Goal: Information Seeking & Learning: Find specific fact

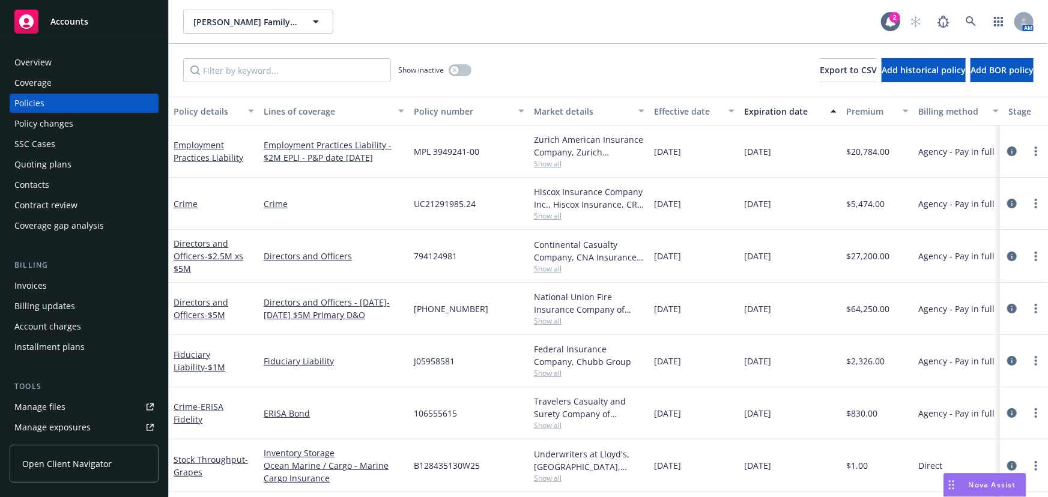
click at [54, 165] on div "Quoting plans" at bounding box center [42, 164] width 57 height 19
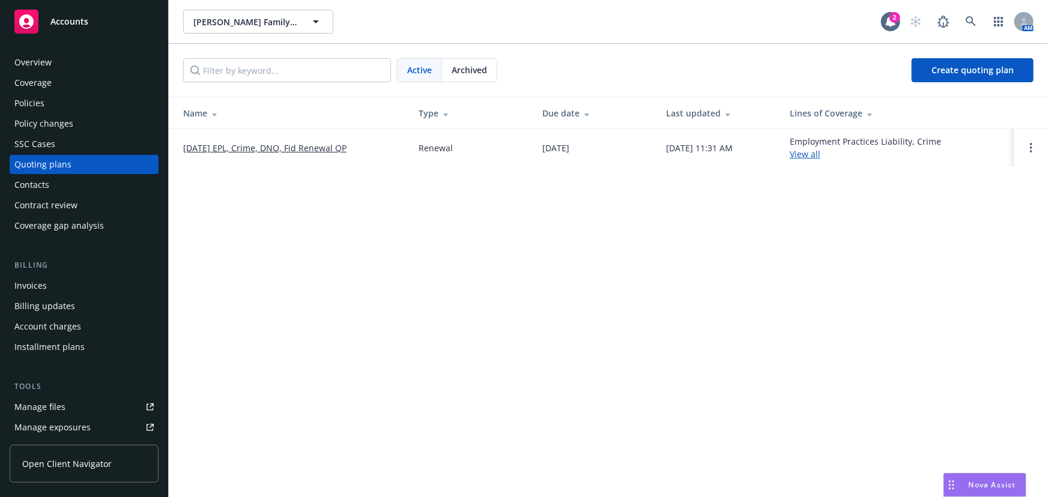
click at [234, 146] on link "09/10/25 EPL, Crime, DNO, Fid Renewal QP" at bounding box center [264, 148] width 163 height 13
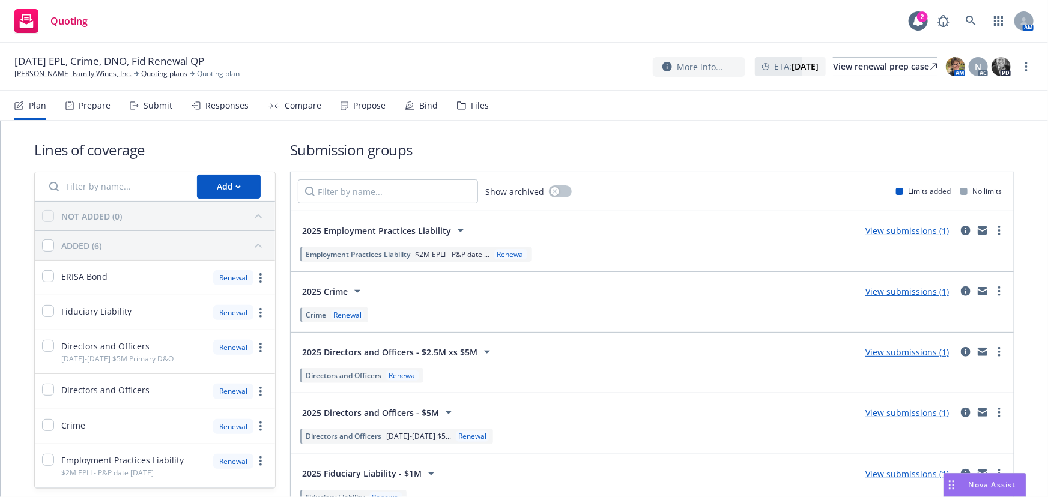
click at [898, 229] on link "View submissions (1)" at bounding box center [906, 230] width 83 height 11
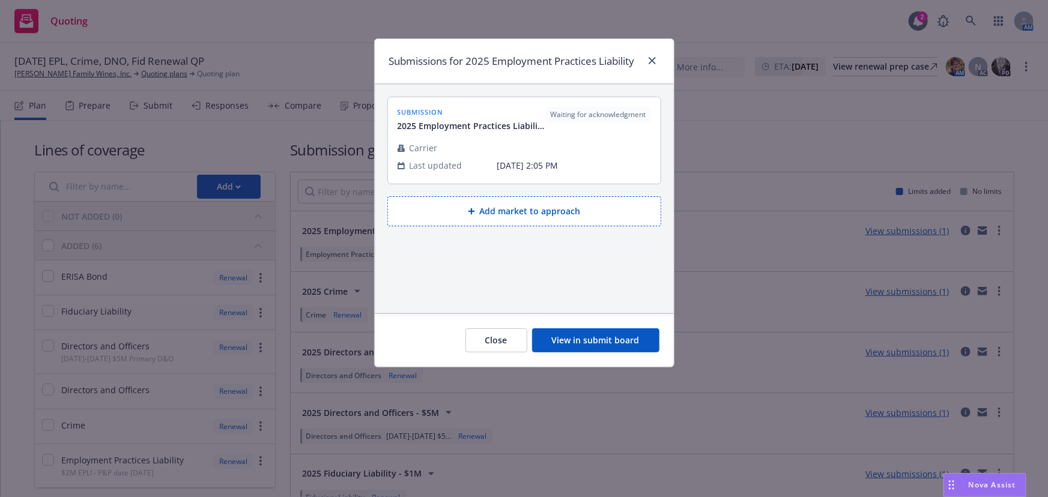
click at [591, 340] on button "View in submit board" at bounding box center [595, 340] width 127 height 24
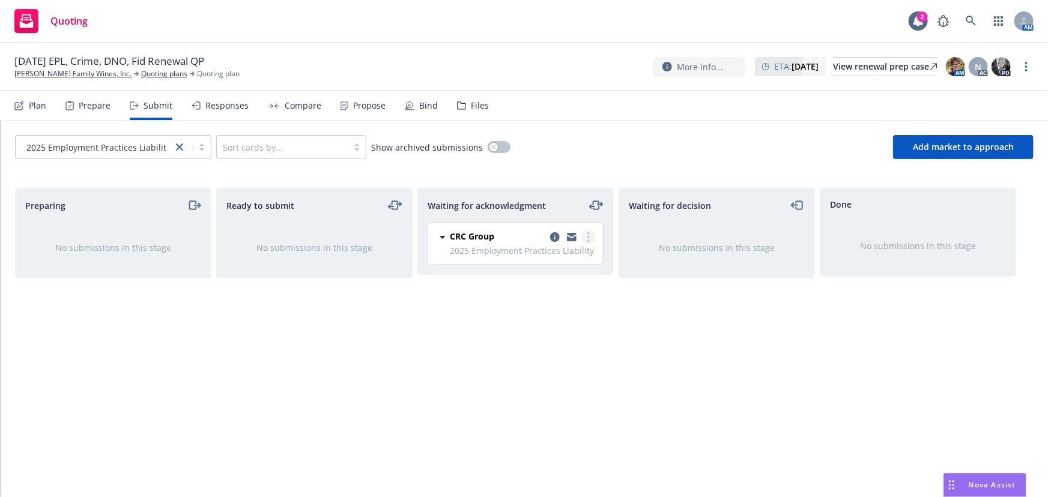
click at [586, 236] on link "more" at bounding box center [588, 237] width 14 height 14
click at [540, 336] on span "Add accepted decision" at bounding box center [535, 333] width 120 height 11
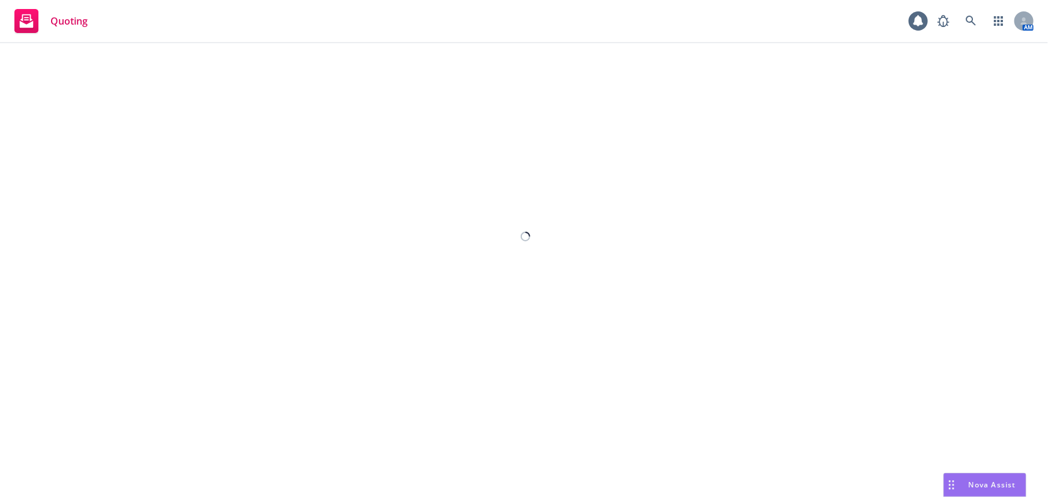
select select "12"
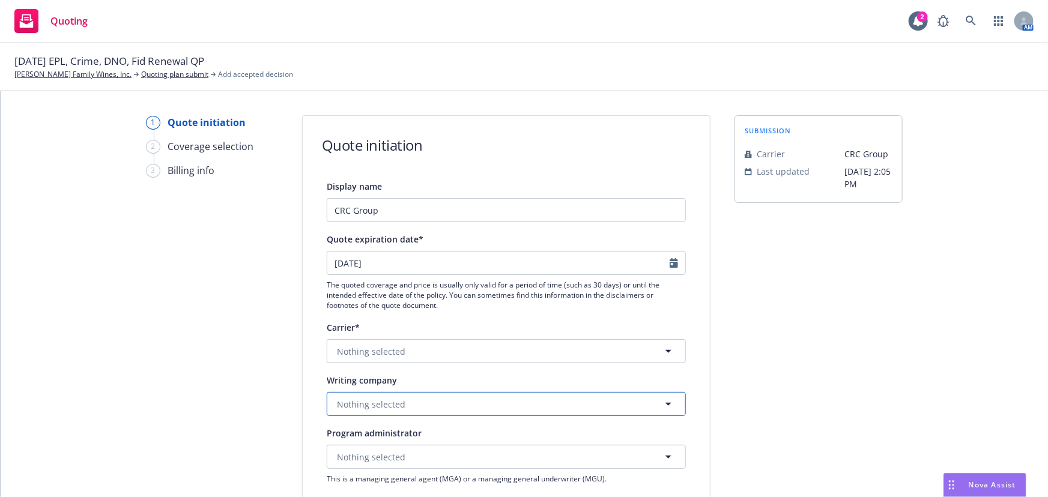
click at [383, 403] on span "Nothing selected" at bounding box center [371, 404] width 68 height 13
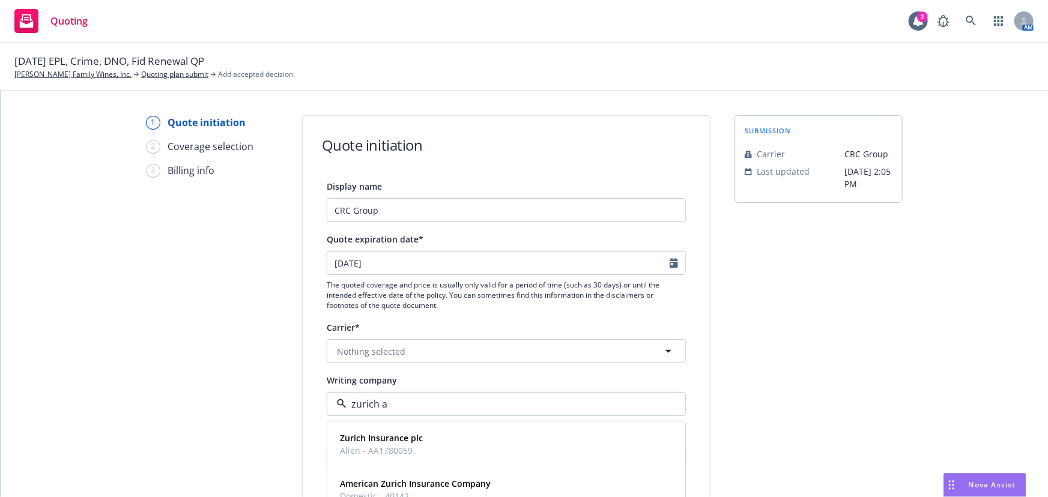
type input "zurich am"
click at [368, 437] on strong "Zurich American Insurance Company" at bounding box center [415, 438] width 151 height 11
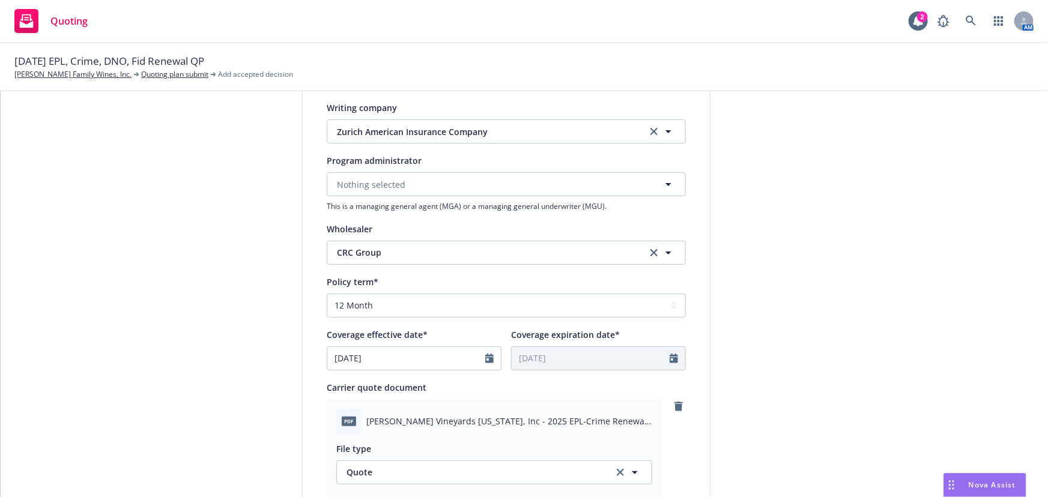
scroll to position [491, 0]
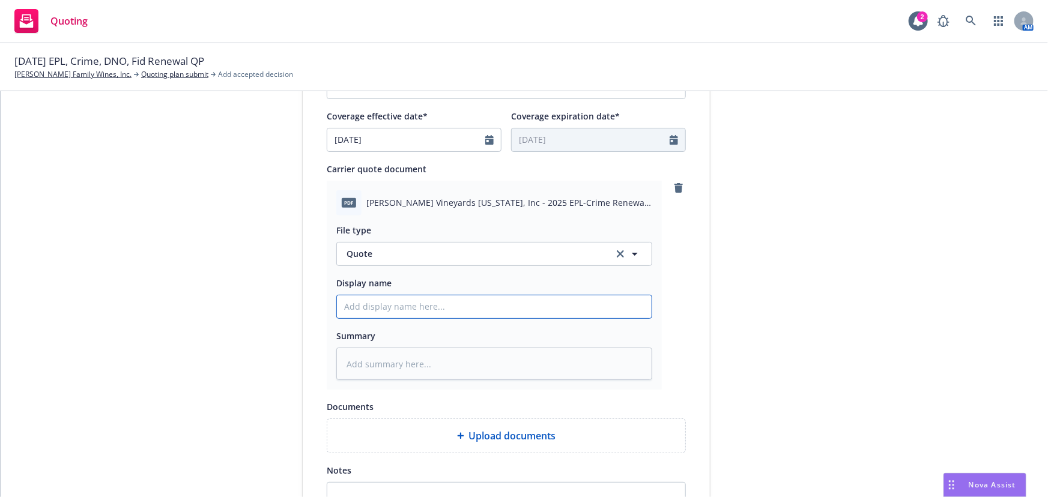
click at [369, 309] on input "Display name" at bounding box center [494, 306] width 315 height 23
type textarea "x"
type input "E"
type textarea "x"
type input "EP"
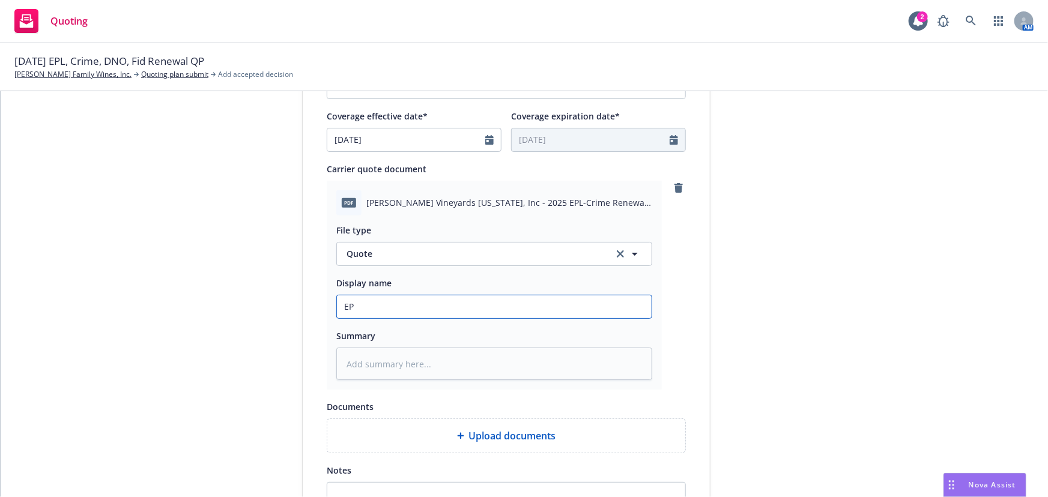
type textarea "x"
type input "EPL"
type textarea "x"
type input "EPLI"
type textarea "x"
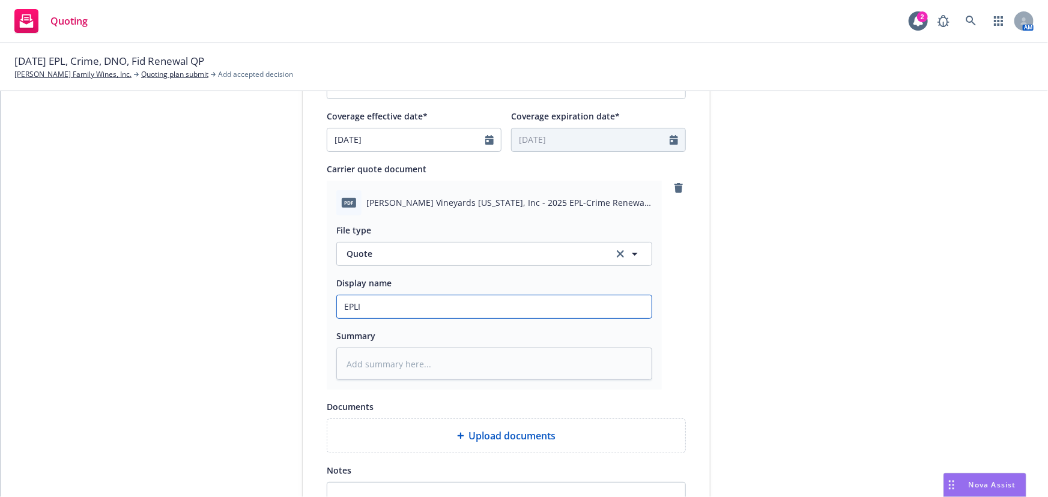
type input "EPLI"
type textarea "x"
type input "EPLI &"
type textarea "x"
type input "EPLI &"
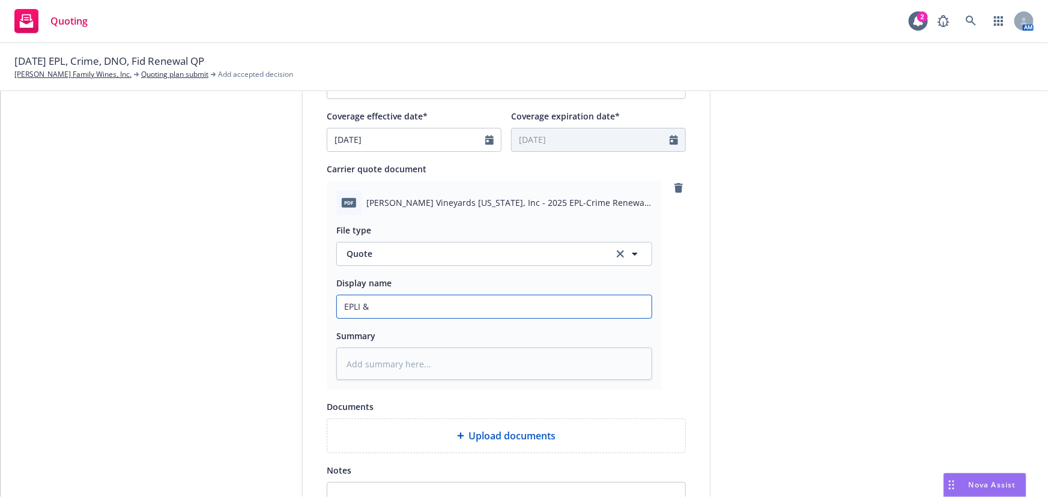
type textarea "x"
type input "EPLI & C"
type textarea "x"
type input "EPLI & Cr"
type textarea "x"
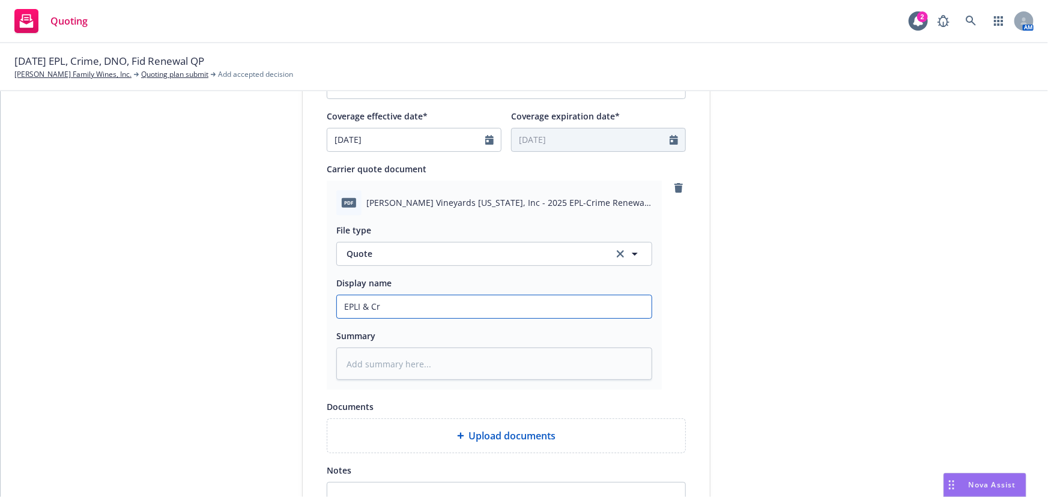
type input "EPLI & Cri"
type textarea "x"
type input "EPLI & Crim"
type textarea "x"
type input "EPLI & Crime"
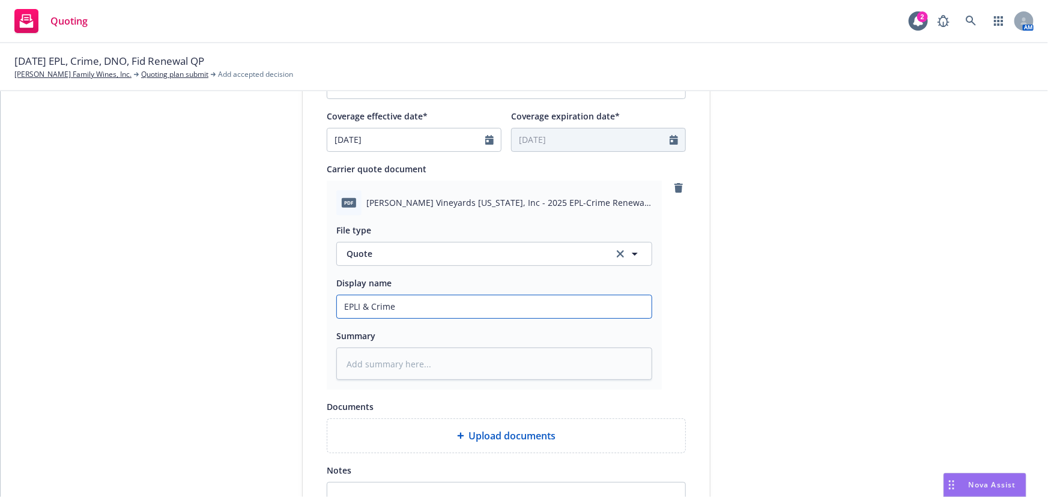
type textarea "x"
type input "EPLI & Crime"
type textarea "x"
type input "EPLI & Crime co"
type textarea "x"
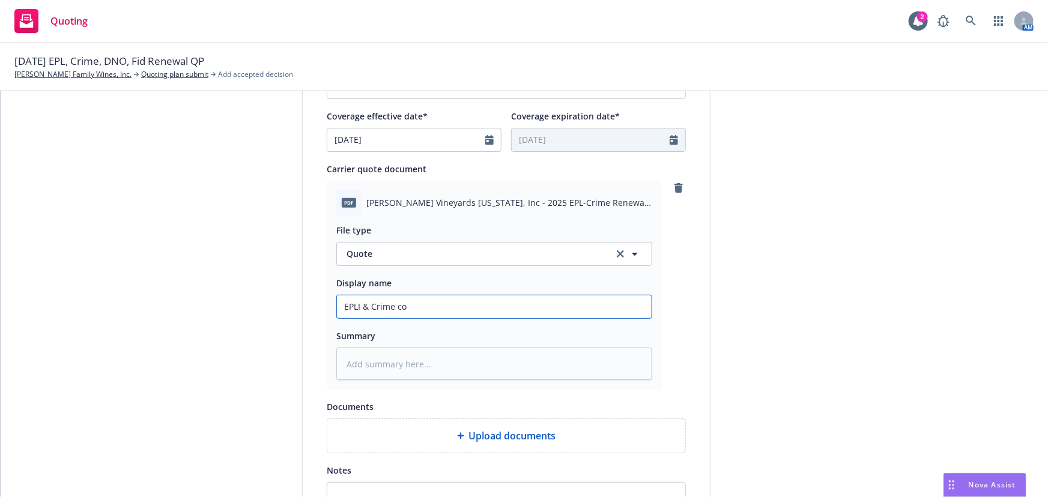
type input "EPLI & Crime com"
type textarea "x"
type input "EPLI & Crime comb"
type textarea "x"
type input "EPLI & Crime combi"
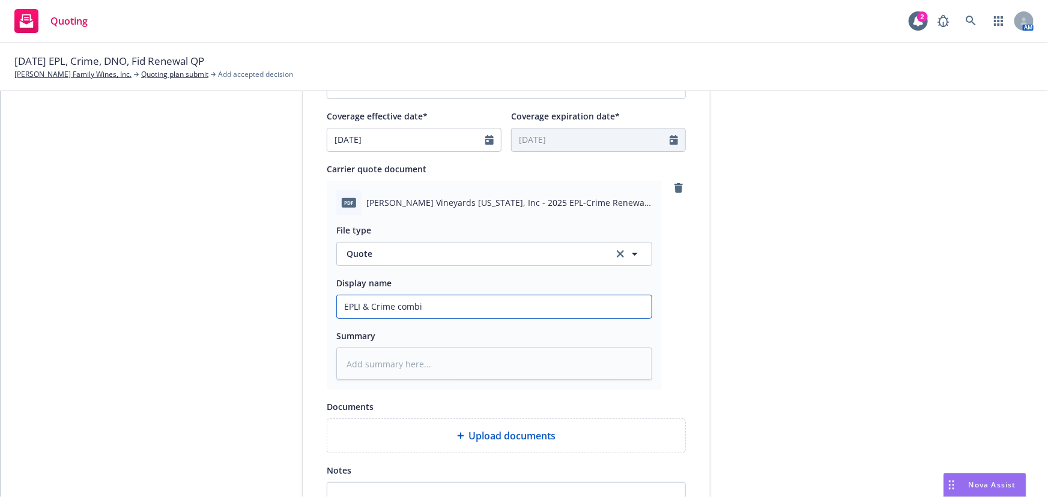
type textarea "x"
type input "EPLI & Crime combin"
type textarea "x"
type input "EPLI & Crime combine"
type textarea "x"
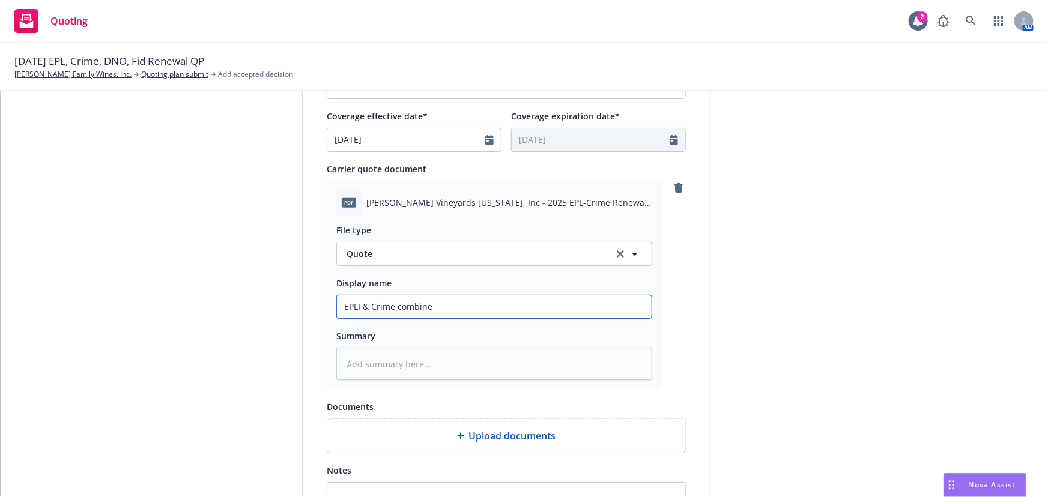
type input "EPLI & Crime combined"
type textarea "x"
type input "EPLI & Crime combined"
type textarea "x"
type input "EPLI & Crime combined $"
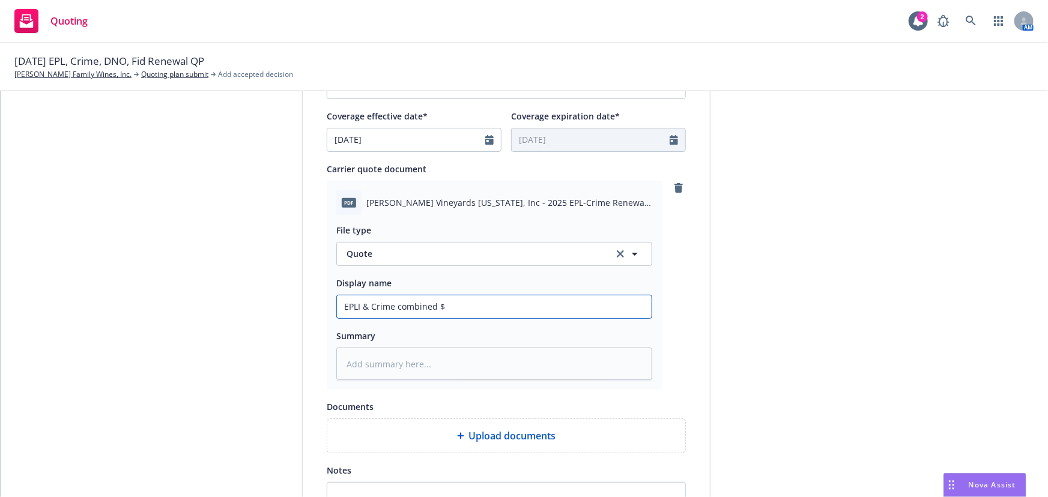
type textarea "x"
type input "EPLI & Crime combined $2"
type textarea "x"
type input "EPLI & Crime combined $20"
type textarea "x"
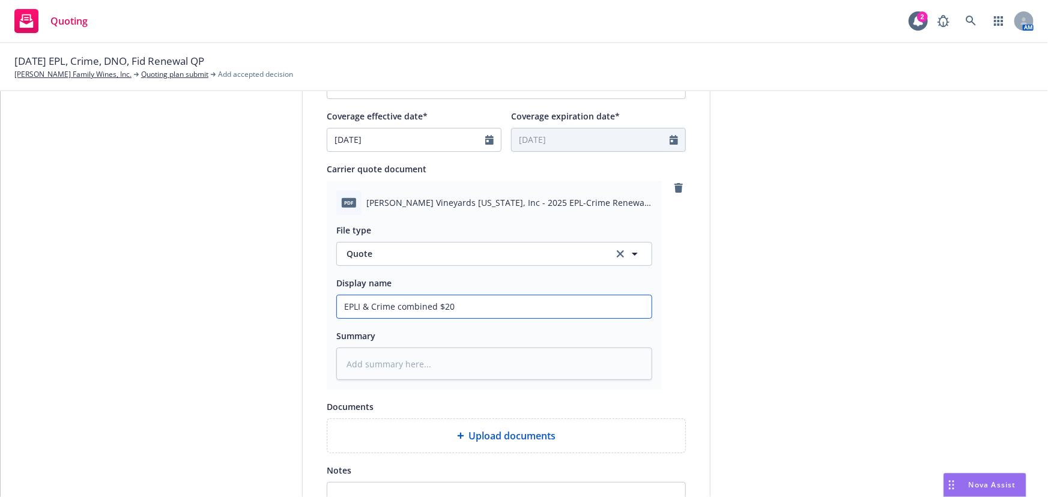
type input "EPLI & Crime combined $20,"
type textarea "x"
type input "EPLI & Crime combined $20,7"
type textarea "x"
type input "EPLI & Crime combined $20,70"
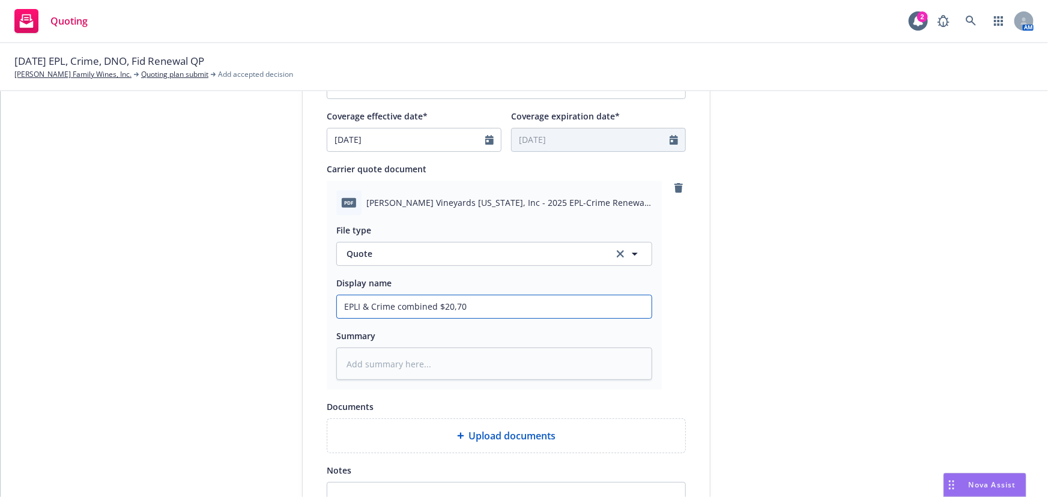
type textarea "x"
type input "EPLI & Crime combined $20,704"
type textarea "x"
type input "EPLI & Crime combined $20,704"
type textarea "x"
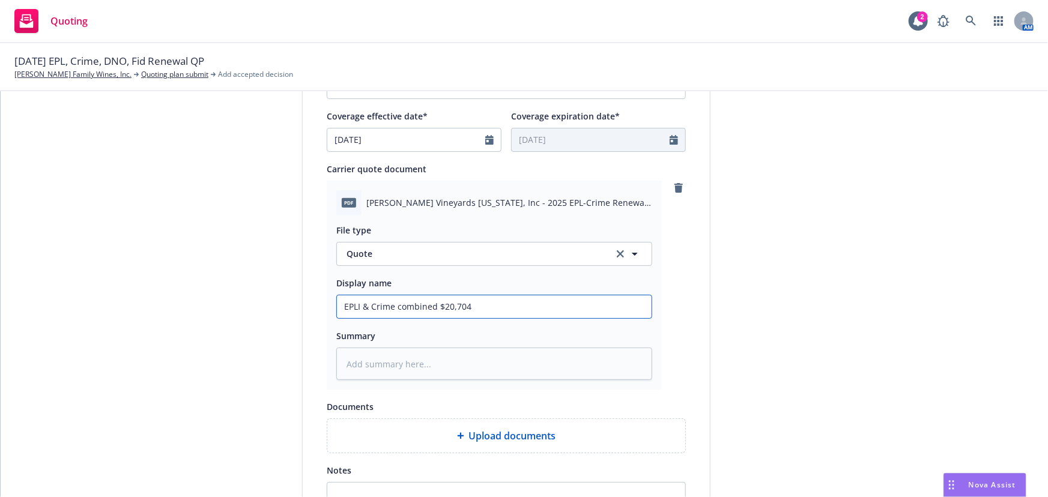
type input "EPLI & Crime combined $20,704 @"
type textarea "x"
type input "EPLI & Crime combined $20,704 @"
type textarea "x"
type input "EPLI & Crime combined $20,704 @ 12"
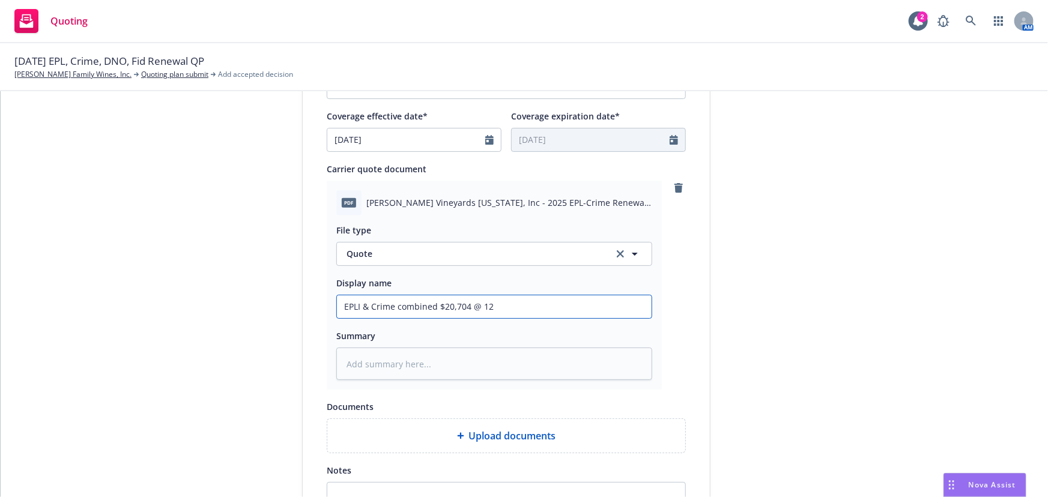
type textarea "x"
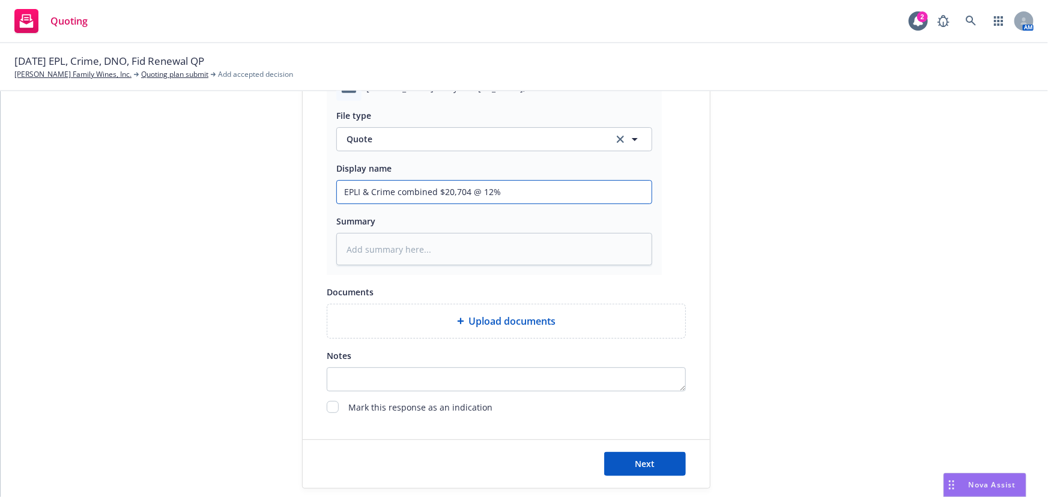
scroll to position [621, 0]
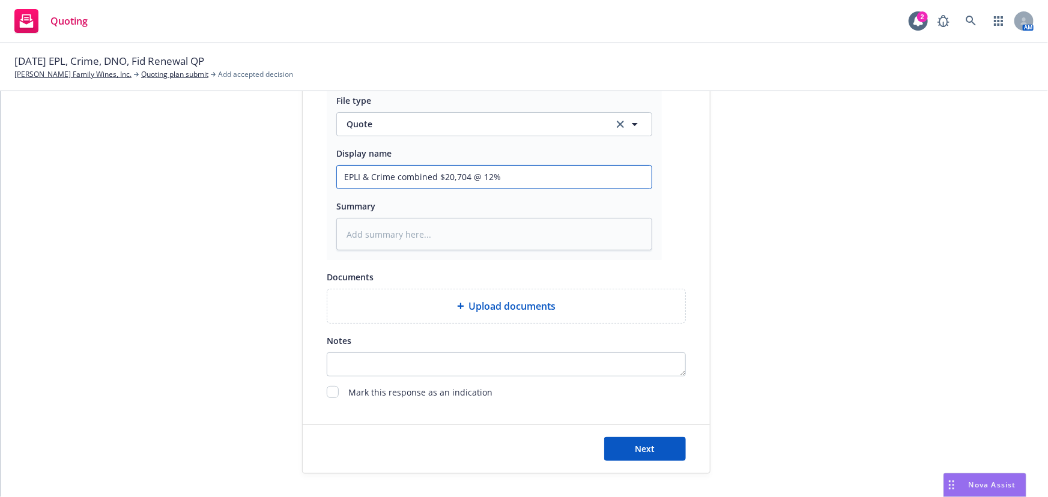
type input "EPLI & Crime combined $20,704 @ 12%"
type textarea "x"
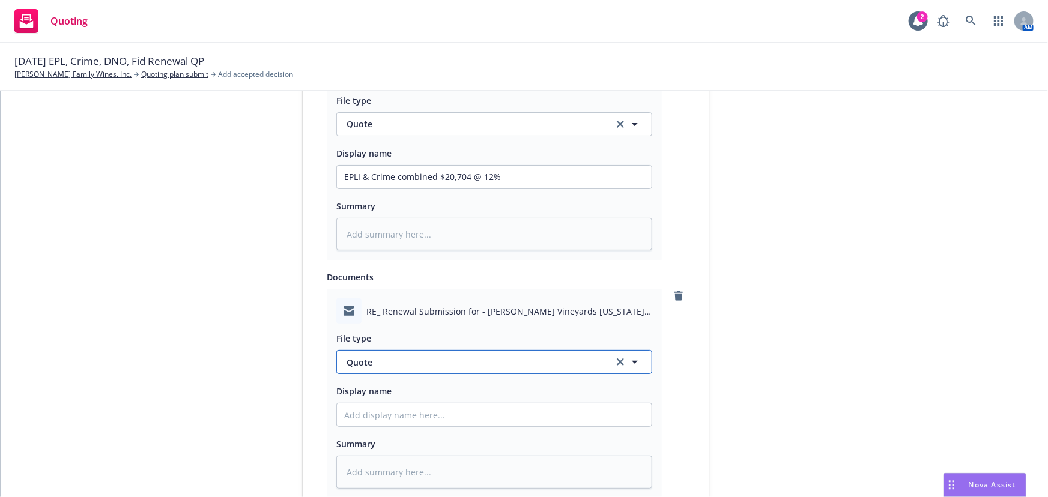
click at [632, 363] on icon "button" at bounding box center [635, 362] width 14 height 14
type input "quote re"
click at [486, 393] on div "Quote received" at bounding box center [494, 395] width 300 height 17
click at [384, 189] on input "Display name" at bounding box center [494, 177] width 315 height 23
type textarea "x"
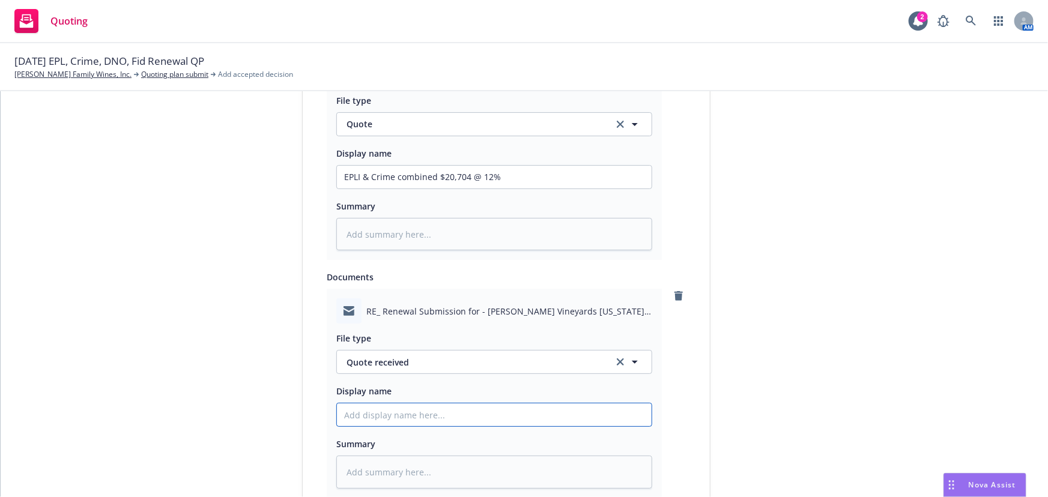
type input "E"
type textarea "x"
type input "EM"
type textarea "x"
type input "EMF"
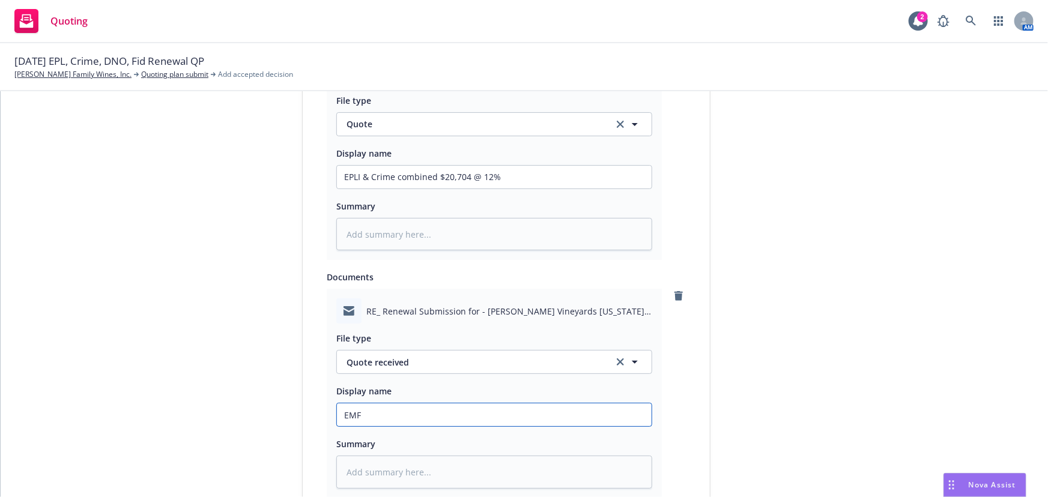
type textarea "x"
type input "EMFC"
type textarea "x"
type input "EMFC"
type textarea "x"
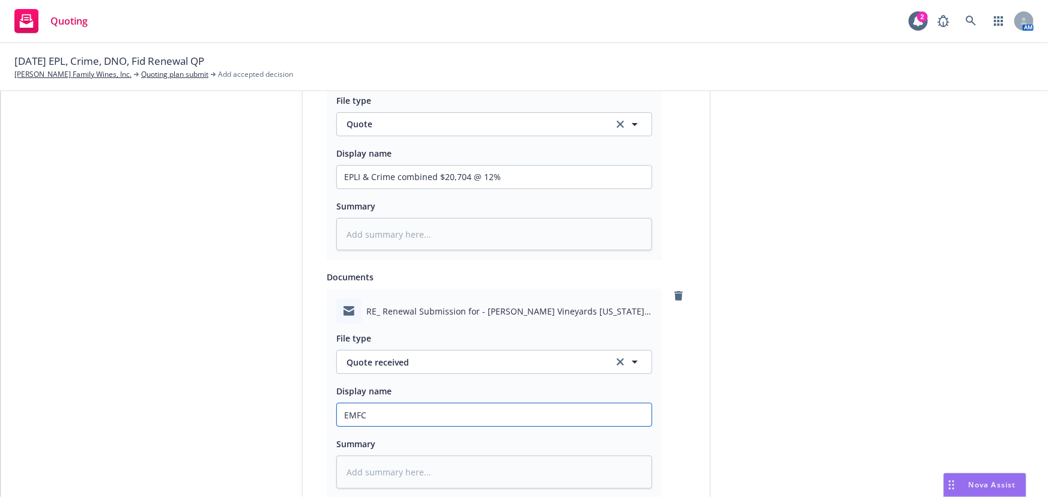
type input "EMFC -"
type textarea "x"
type input "EMFC -"
type textarea "x"
type input "EMFC - C"
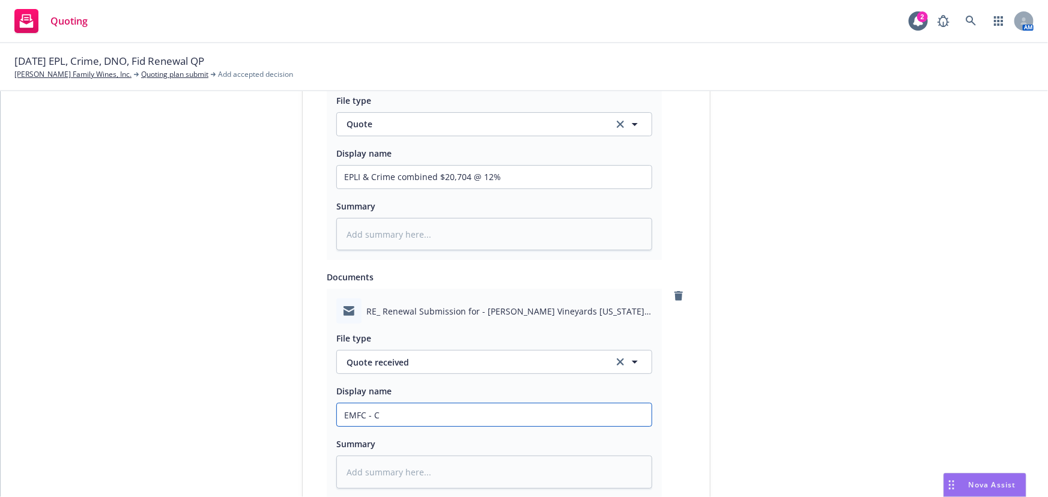
type textarea "x"
type input "EMFC - CR"
type textarea "x"
type input "EMFC - CRC"
type textarea "x"
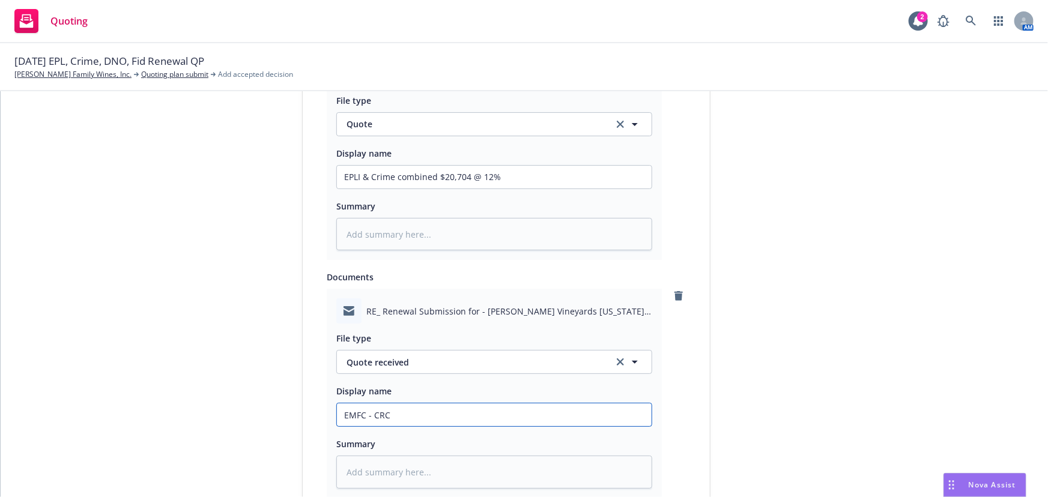
type input "EMFC - CRC"
type textarea "x"
type input "EMFC - CRC p"
type textarea "x"
type input "EMFC - CRC pr"
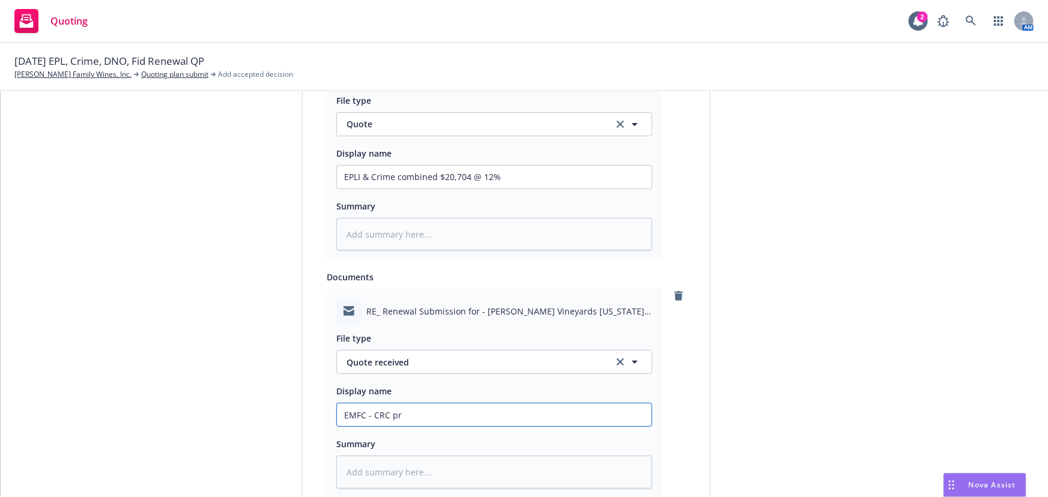
type textarea "x"
type input "EMFC - CRC pro"
type textarea "x"
type input "EMFC - CRC prov"
type textarea "x"
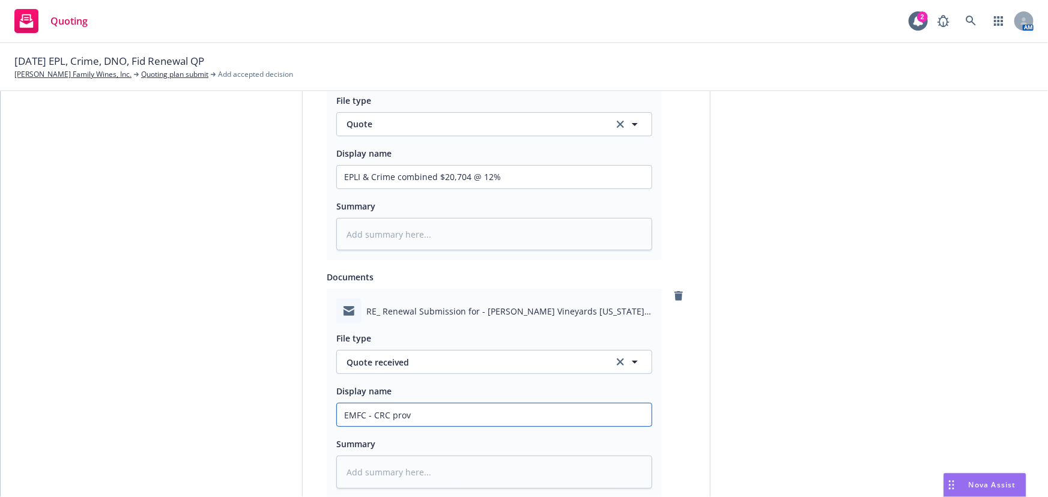
type input "EMFC - CRC provi"
type textarea "x"
type input "EMFC - CRC provid"
type textarea "x"
type input "EMFC - CRC provide"
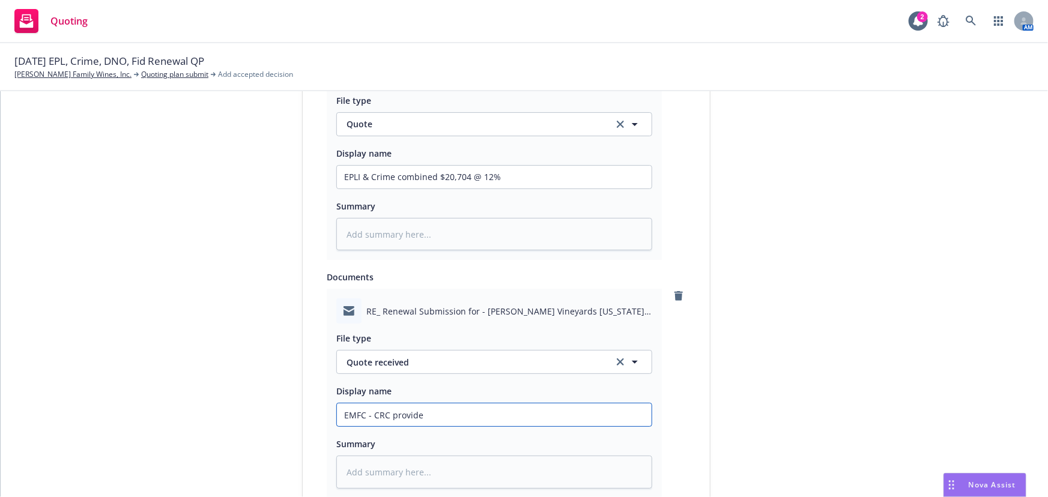
type textarea "x"
type input "EMFC - CRC provides"
type textarea "x"
type input "EMFC - CRC provides"
type textarea "x"
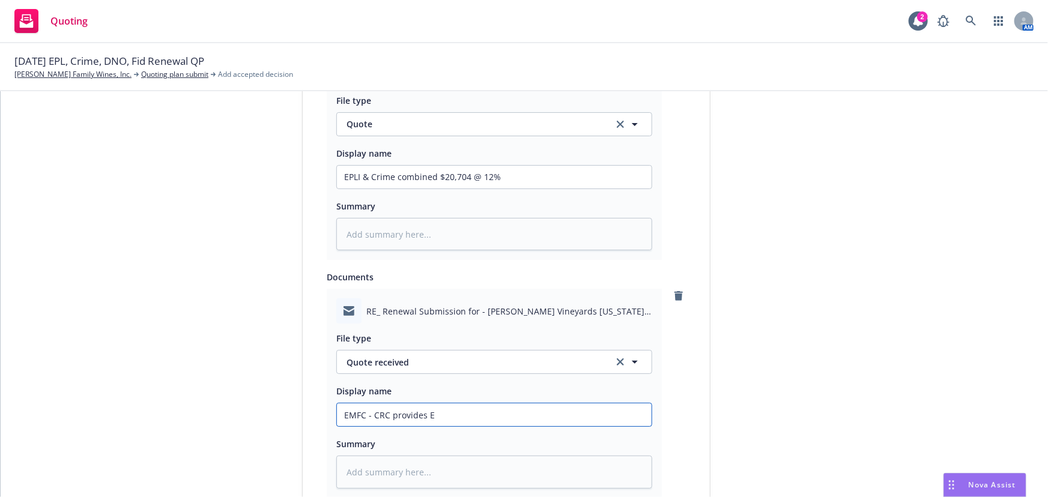
type input "EMFC - CRC provides EP"
type textarea "x"
type input "EMFC - CRC provides EPL"
type textarea "x"
type input "EMFC - CRC provides EPLI"
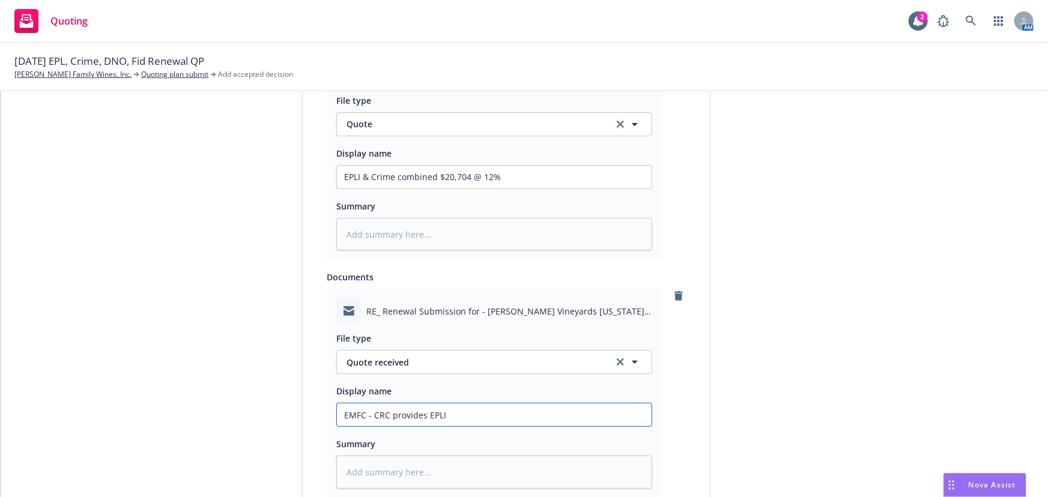
type textarea "x"
type input "EMFC - CRC provides EPLI"
type textarea "x"
type input "EMFC - CRC provides EPLI a"
type textarea "x"
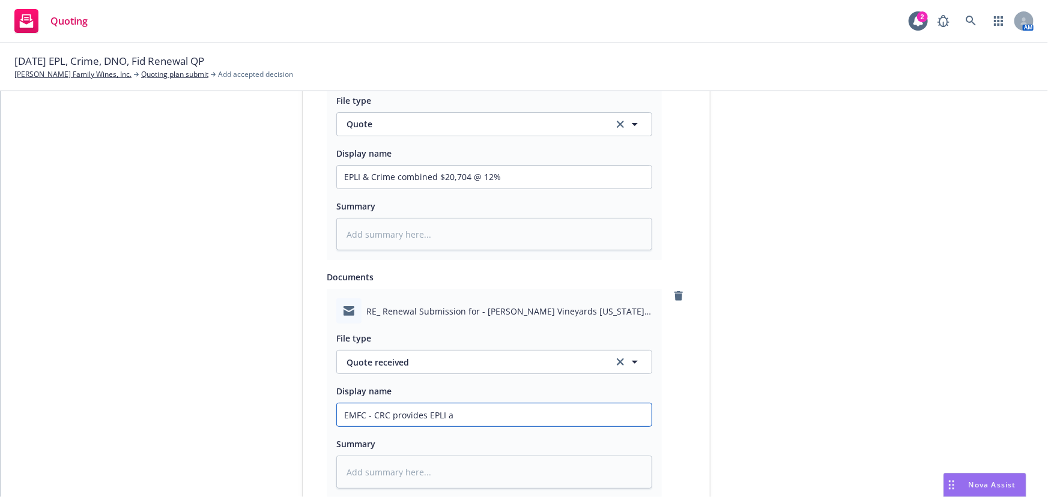
type input "EMFC - CRC provides EPLI an"
type textarea "x"
type input "EMFC - CRC provides EPLI and"
type textarea "x"
type input "EMFC - CRC provides EPLI and"
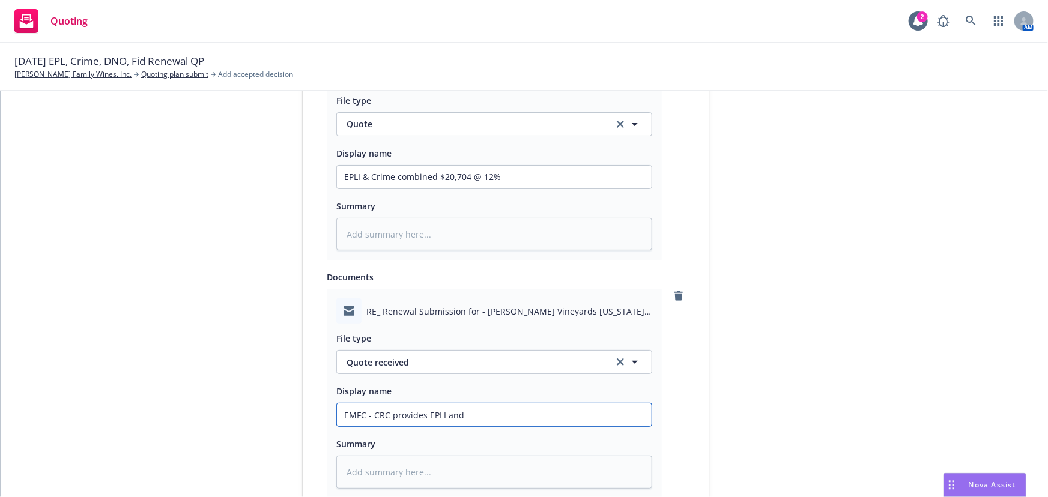
type textarea "x"
type input "EMFC - CRC provides EPLI and E"
type textarea "x"
type input "EMFC - CRC provides EPLI and EP"
type textarea "x"
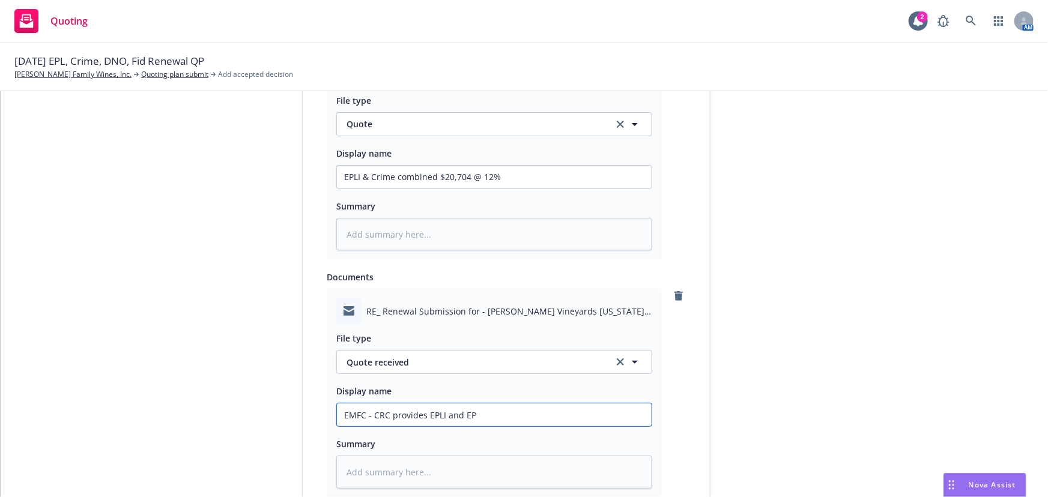
type input "EMFC - CRC provides EPLI and EPL"
type textarea "x"
type input "EMFC - CRC provides EPLI and EPLI"
type textarea "x"
type input "EMFC - CRC provides EPLI and EPLI/"
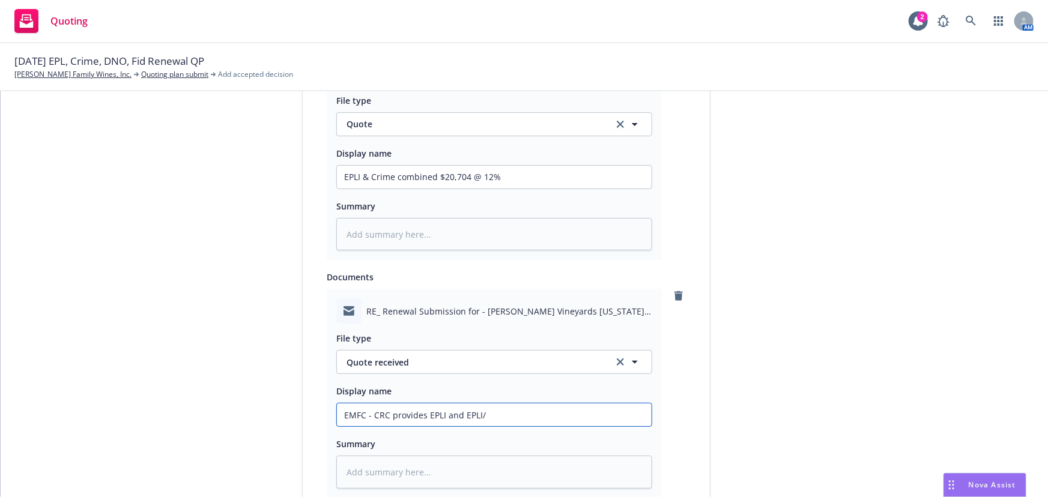
type textarea "x"
type input "EMFC - CRC provides EPLI and EPLI/C"
type textarea "x"
type input "EMFC - CRC provides EPLI and EPLI/Cri"
type textarea "x"
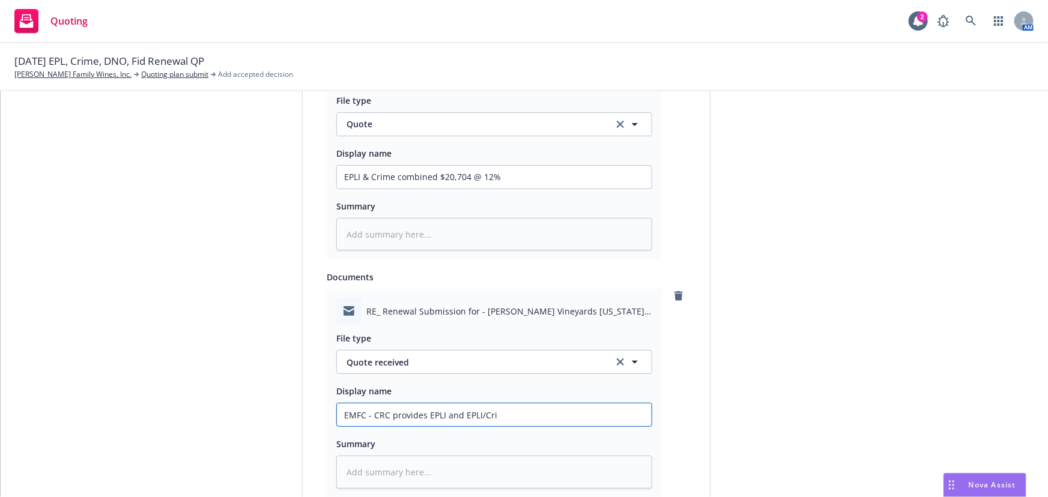
type input "EMFC - CRC provides EPLI and EPLI/Crim"
type textarea "x"
type input "EMFC - CRC provides EPLI and EPLI/Crime"
type textarea "x"
type input "EMFC - CRC provides EPLI and EPLI/Crime"
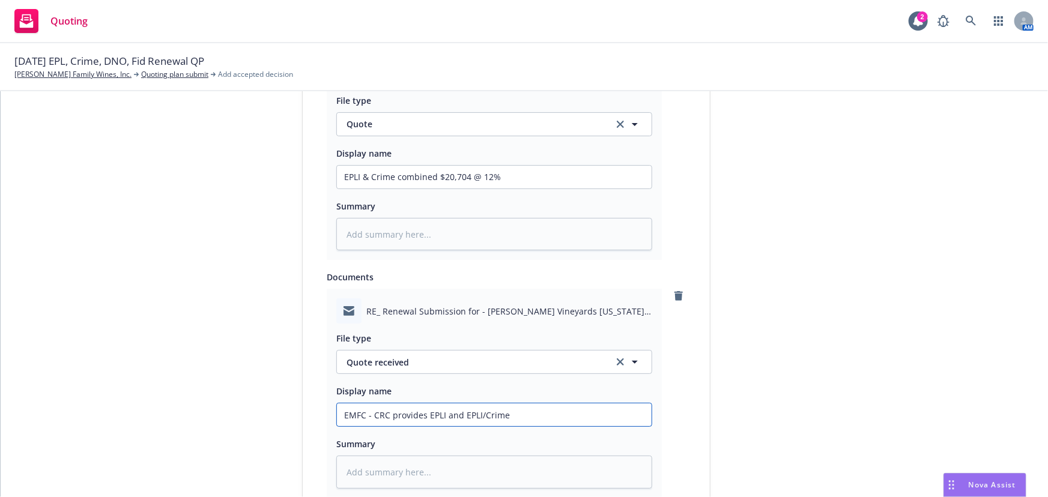
type textarea "x"
type input "EMFC - CRC provides EPLI and EPLI/Crime qu"
type textarea "x"
type input "EMFC - CRC provides EPLI and EPLI/Crime quo"
type textarea "x"
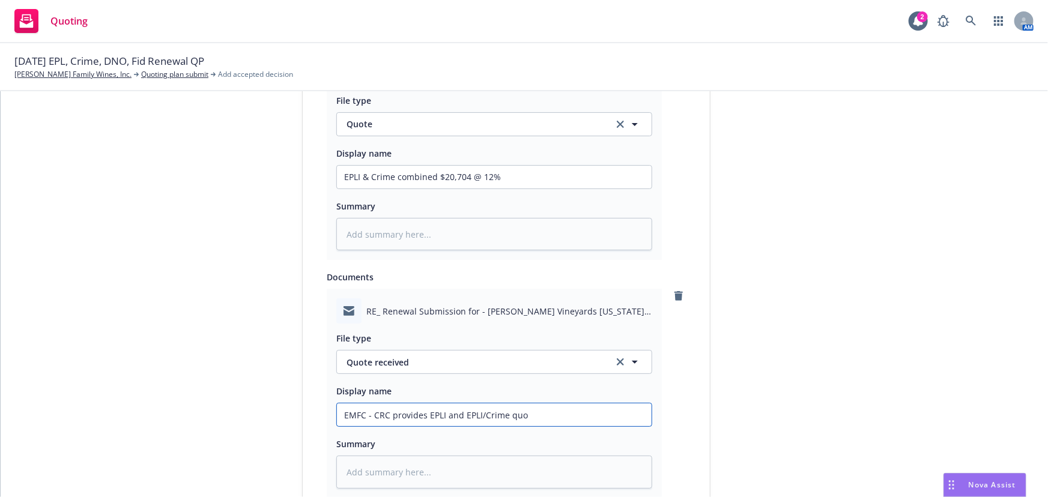
type input "EMFC - CRC provides EPLI and EPLI/Crime quot"
type textarea "x"
type input "EMFC - CRC provides EPLI and EPLI/Crime quote"
type textarea "x"
type input "EMFC - CRC provides EPLI and EPLI/Crime quote"
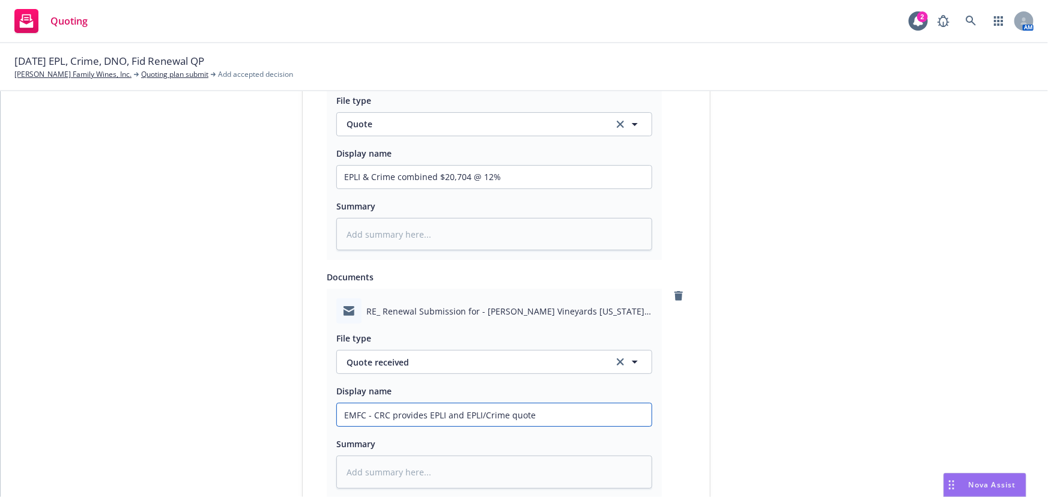
type textarea "x"
type input "EMFC - CRC provides EPLI and EPLI/Crime quote o"
type textarea "x"
type input "EMFC - CRC provides EPLI and EPLI/Crime quote op"
type textarea "x"
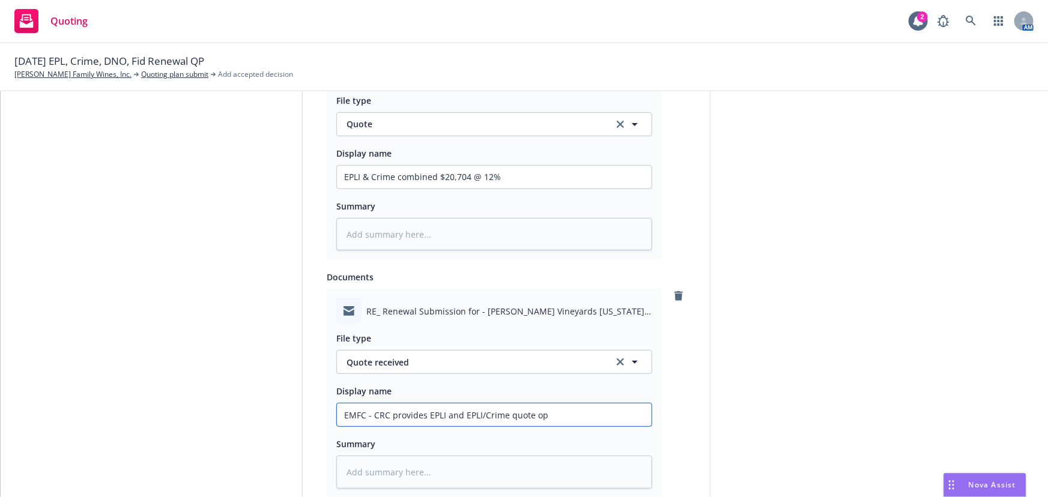
type input "EMFC - CRC provides EPLI and EPLI/Crime quote opt"
type textarea "x"
type input "EMFC - CRC provides EPLI and EPLI/Crime quote opti"
type textarea "x"
type input "EMFC - CRC provides EPLI and EPLI/Crime quote option"
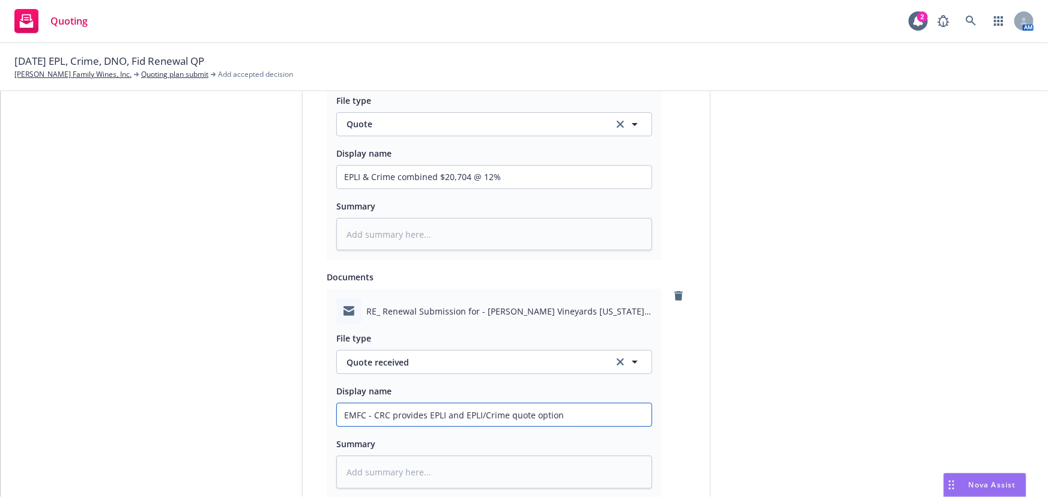
type textarea "x"
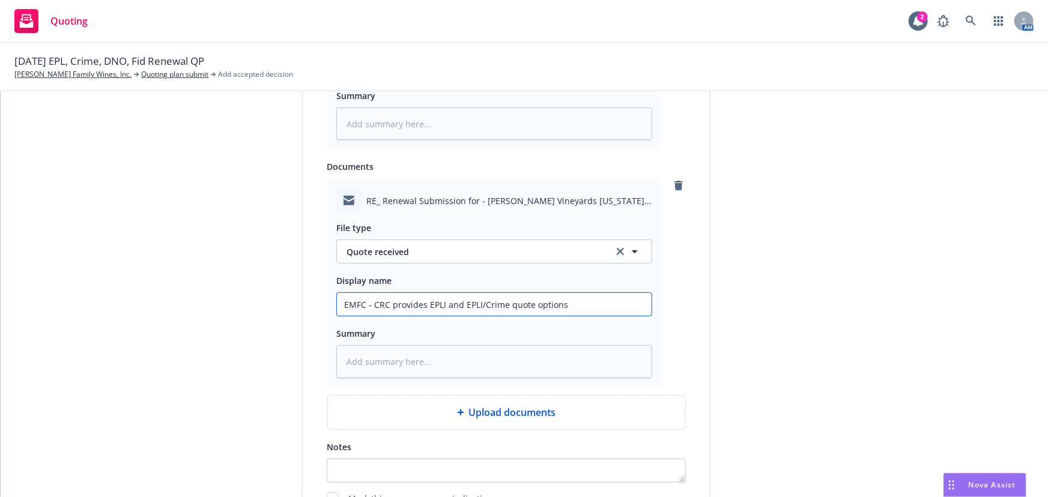
scroll to position [837, 0]
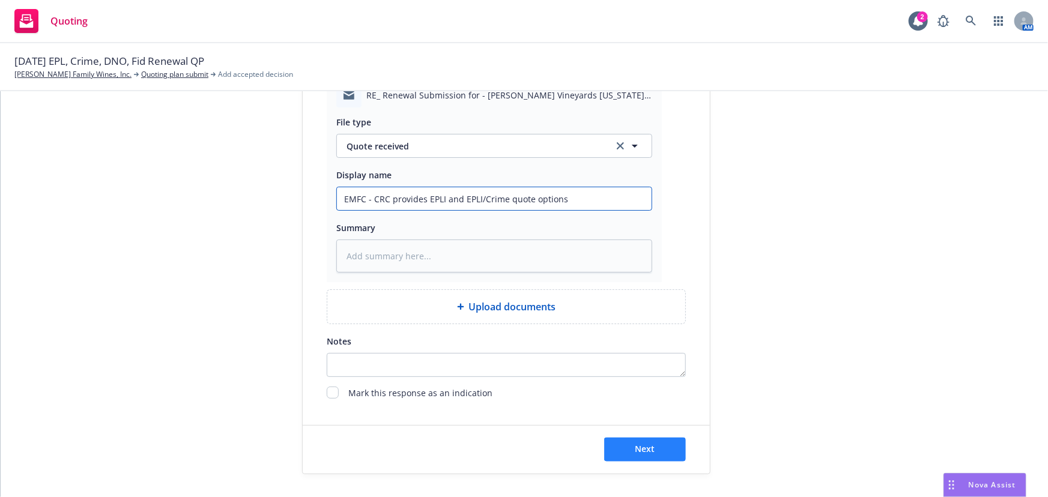
type input "EMFC - CRC provides EPLI and EPLI/Crime quote options"
click at [664, 454] on button "Next" at bounding box center [645, 450] width 82 height 24
type textarea "x"
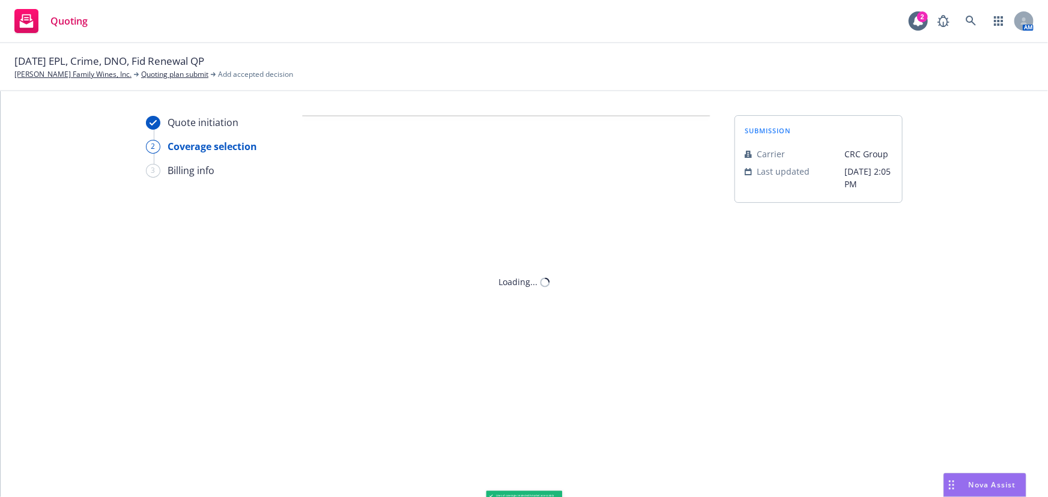
scroll to position [0, 0]
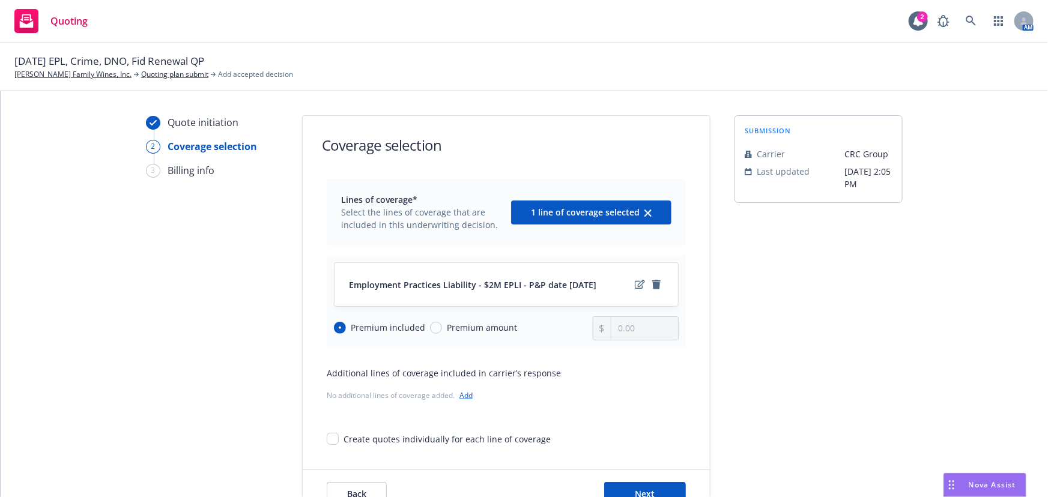
click at [465, 395] on link "Add" at bounding box center [465, 395] width 13 height 10
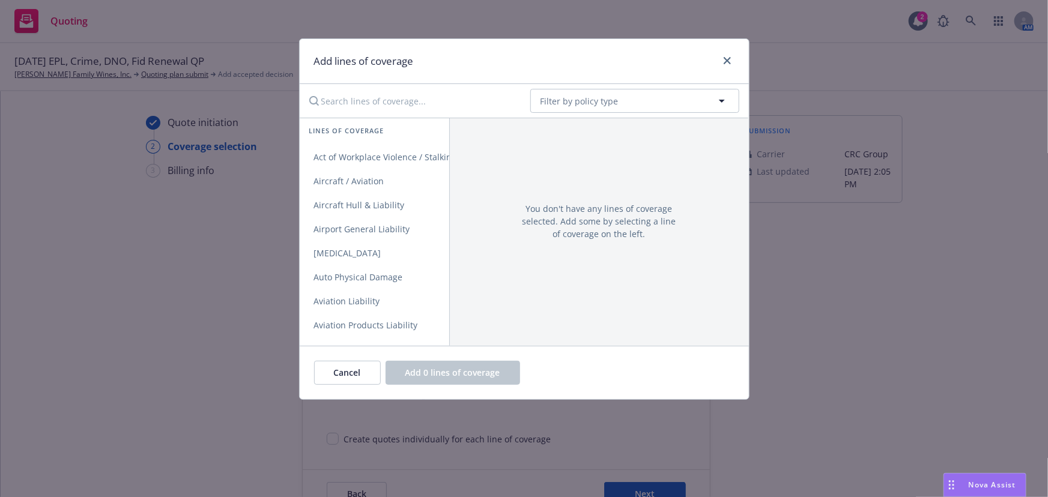
click at [432, 101] on input "Search lines of coverage..." at bounding box center [411, 101] width 219 height 24
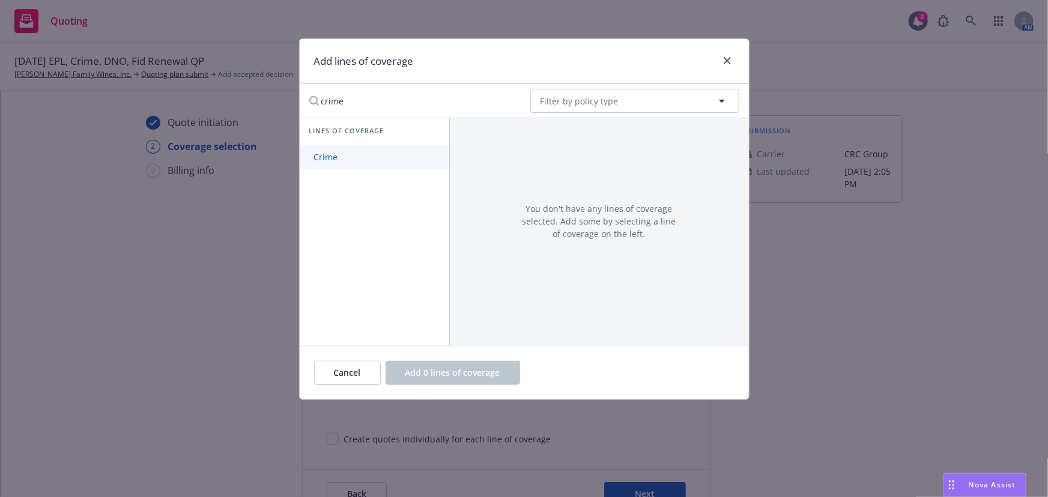
type input "crime"
click at [336, 165] on link "Crime" at bounding box center [375, 157] width 150 height 24
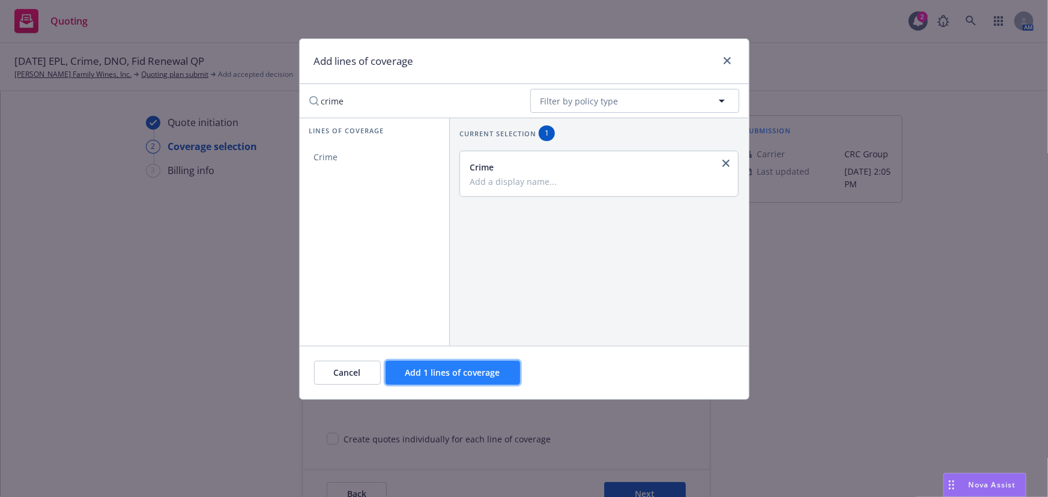
click at [428, 377] on span "Add 1 lines of coverage" at bounding box center [452, 372] width 95 height 11
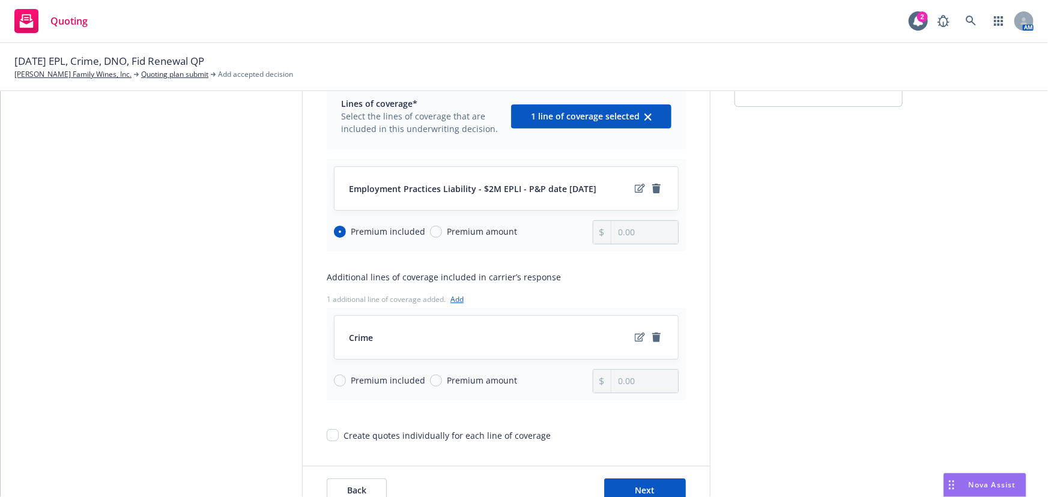
scroll to position [109, 0]
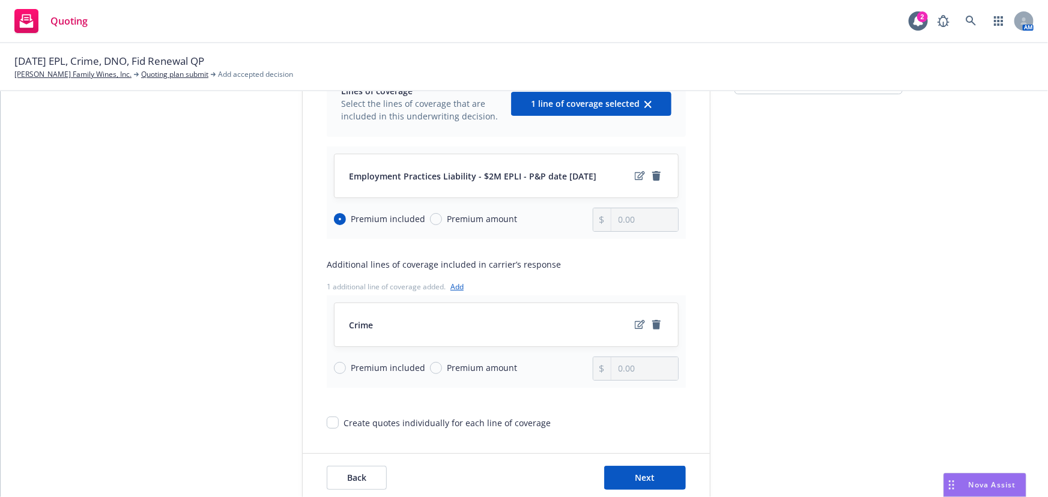
drag, startPoint x: 481, startPoint y: 219, endPoint x: 525, endPoint y: 226, distance: 44.9
click at [481, 219] on span "Premium amount" at bounding box center [482, 219] width 70 height 13
click at [442, 219] on input "Premium amount" at bounding box center [436, 219] width 12 height 12
radio input "true"
radio input "false"
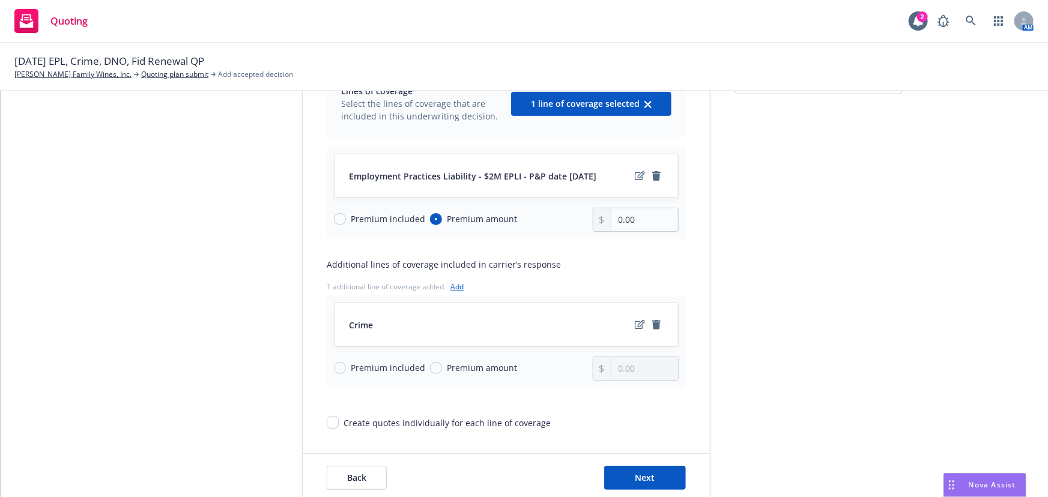
click at [677, 222] on div "Employment Practices Liability - $2M EPLI - P&P date 8/27/2004 Premium included…" at bounding box center [506, 193] width 359 height 92
click at [648, 222] on input "0.00" at bounding box center [644, 219] width 67 height 23
click at [616, 218] on input "0.00" at bounding box center [644, 219] width 67 height 23
drag, startPoint x: 643, startPoint y: 220, endPoint x: 611, endPoint y: 218, distance: 32.5
click at [611, 218] on input "0.00" at bounding box center [644, 219] width 67 height 23
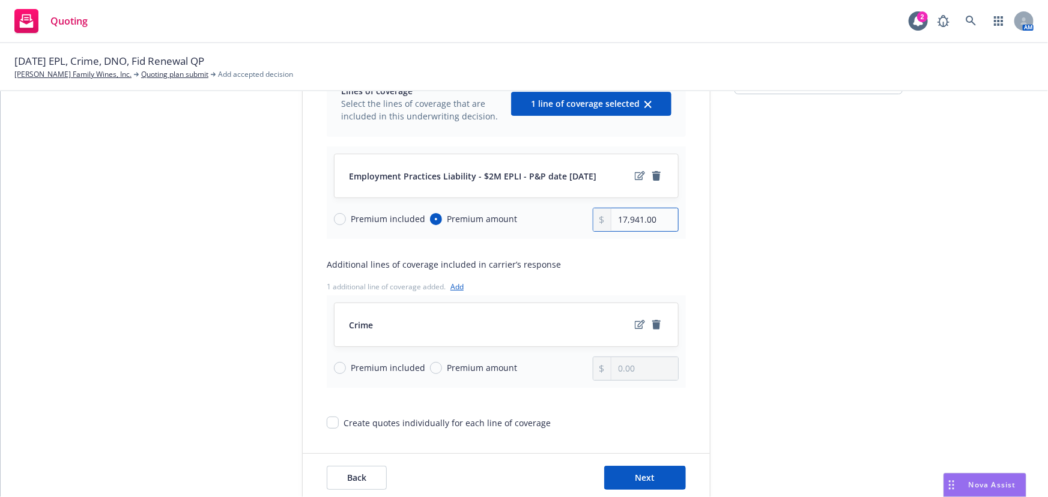
type input "17,941.00"
click at [491, 364] on span "Premium amount" at bounding box center [482, 367] width 70 height 13
click at [442, 364] on input "Premium amount" at bounding box center [436, 368] width 12 height 12
radio input "true"
drag, startPoint x: 646, startPoint y: 371, endPoint x: 605, endPoint y: 366, distance: 41.6
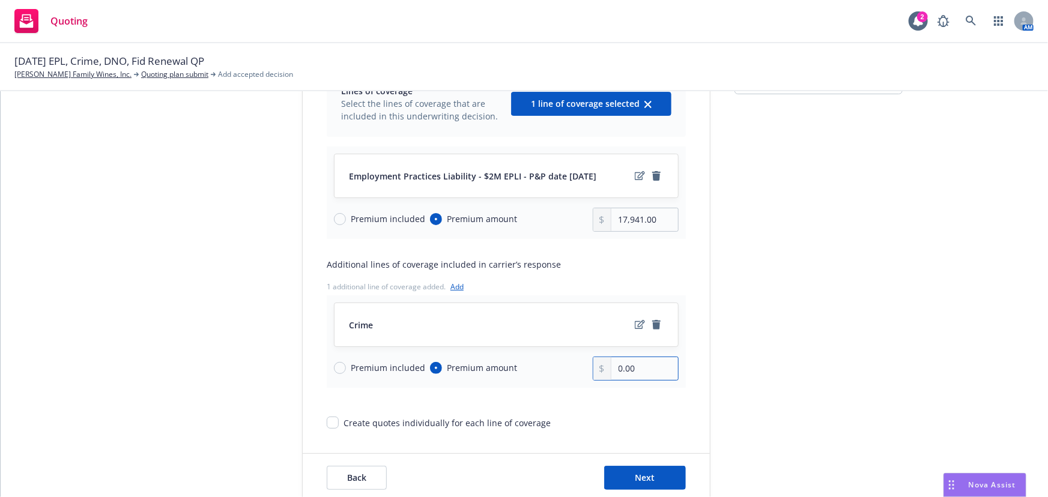
click at [605, 366] on div "0.00" at bounding box center [636, 369] width 86 height 24
type input "2,763.00"
click at [642, 474] on span "Next" at bounding box center [645, 477] width 20 height 11
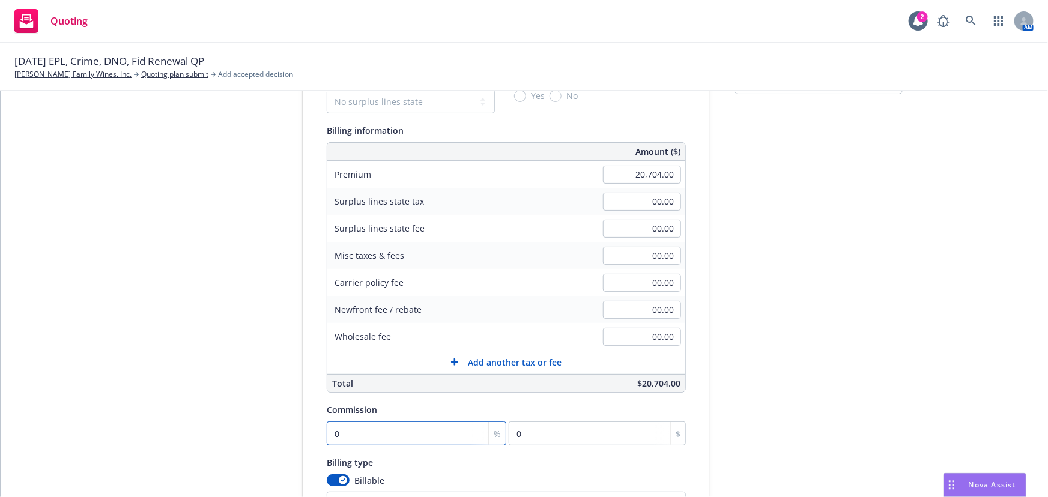
click at [330, 431] on input "0" at bounding box center [417, 434] width 180 height 24
type input "1"
type input "207.04"
type input "12"
type input "2484.48"
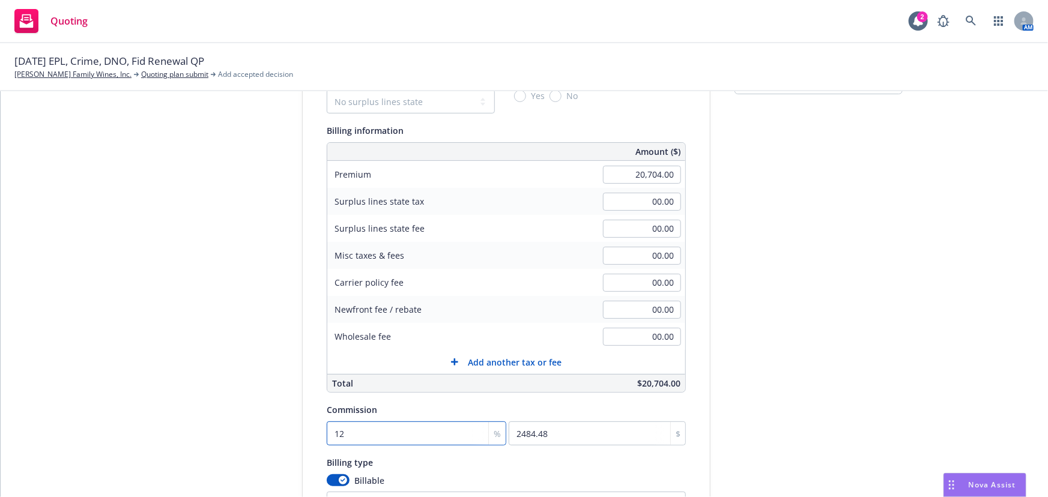
type input "12"
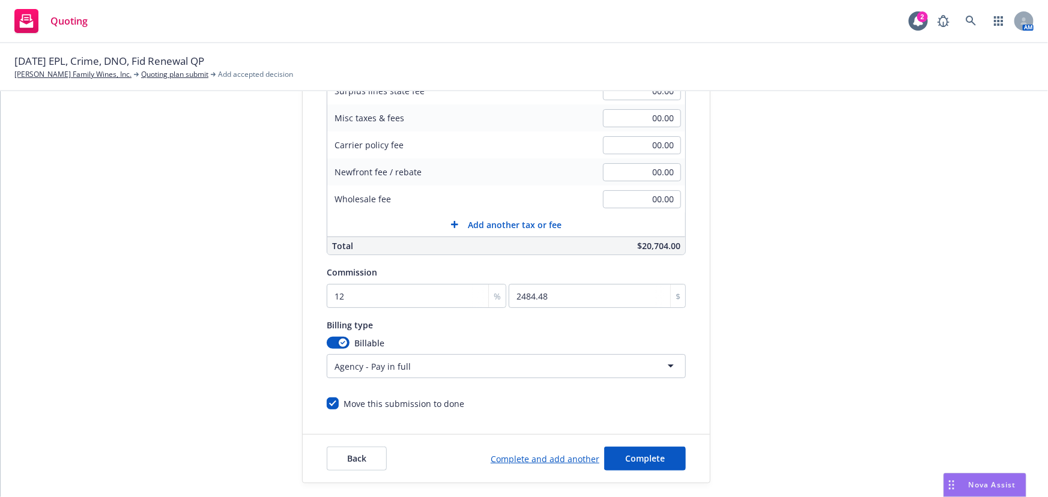
scroll to position [255, 0]
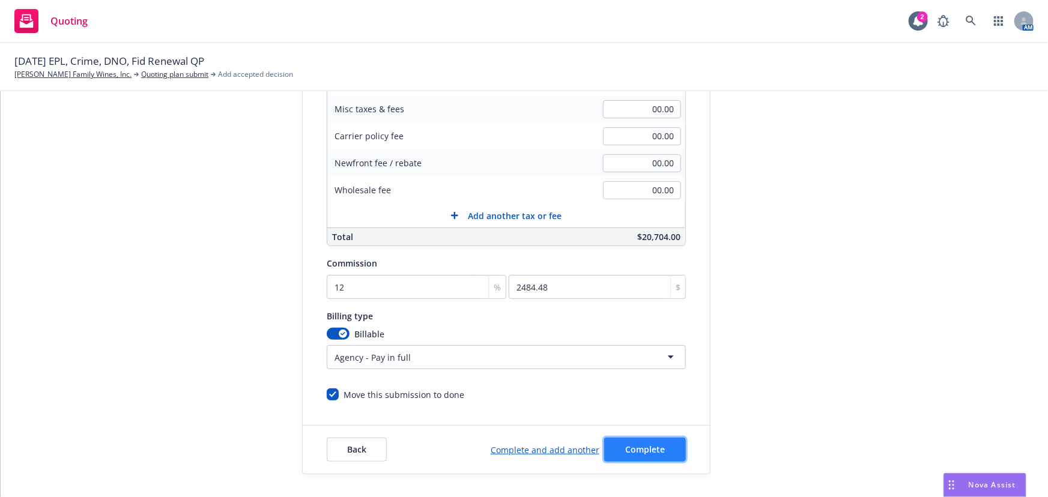
click at [632, 455] on button "Complete" at bounding box center [645, 450] width 82 height 24
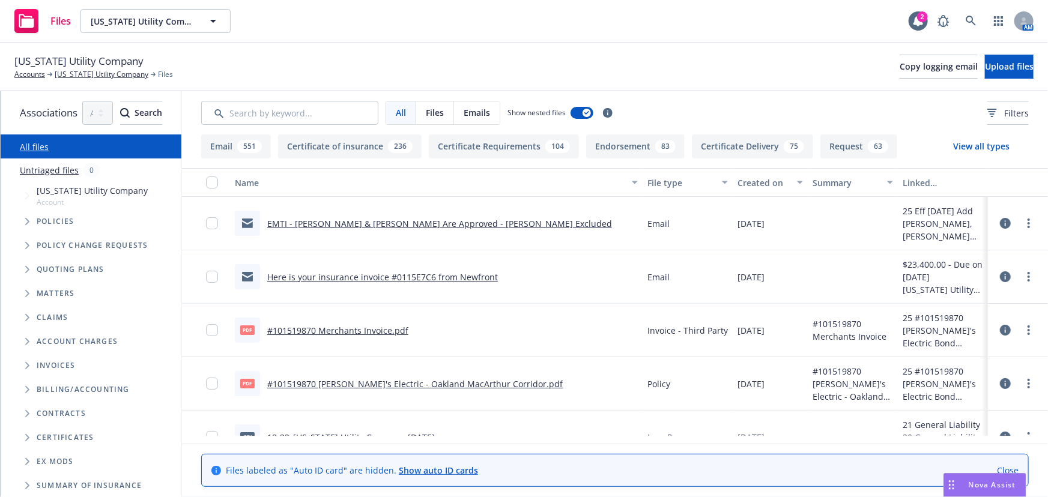
click at [26, 270] on icon "Tree Example" at bounding box center [27, 269] width 5 height 7
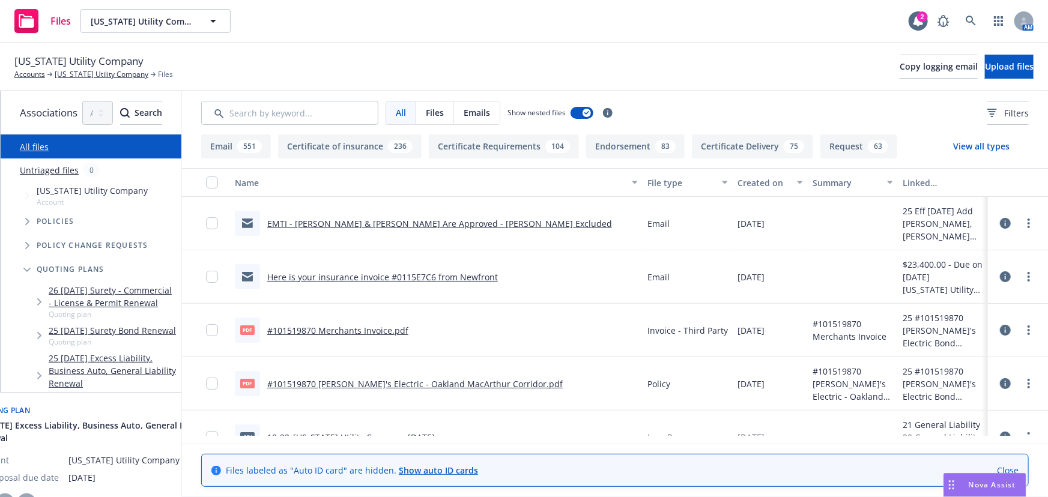
click at [144, 364] on link "25 11/13/25 Excess Liability, Business Auto, General Liability Renewal" at bounding box center [113, 371] width 128 height 38
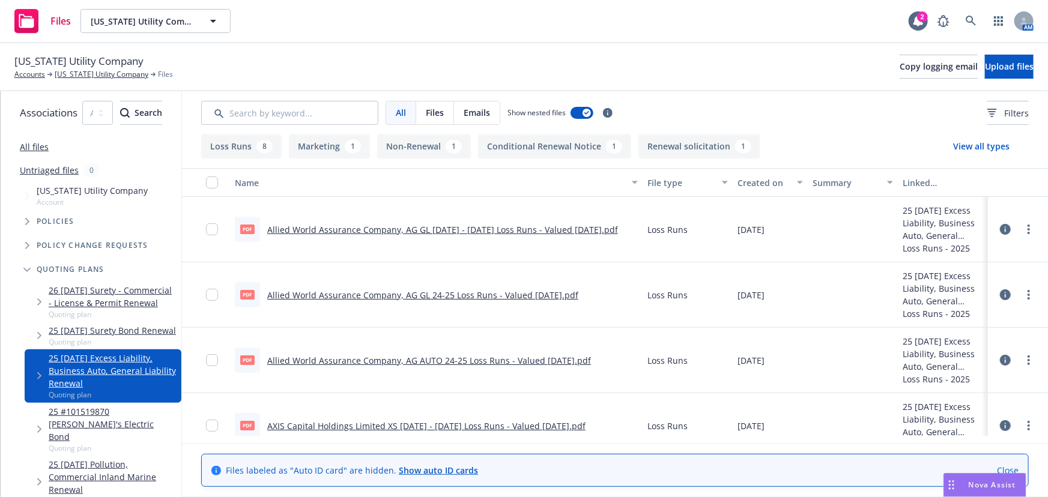
click at [488, 229] on link "Allied World Assurance Company, AG GL 2024 - 2025 Loss Runs - Valued 2025-08-18…" at bounding box center [442, 229] width 351 height 11
click at [454, 426] on link "AXIS Capital Holdings Limited XS 2024 - 2025 Loss Runs - Valued 2025-08-18.pdf" at bounding box center [426, 425] width 318 height 11
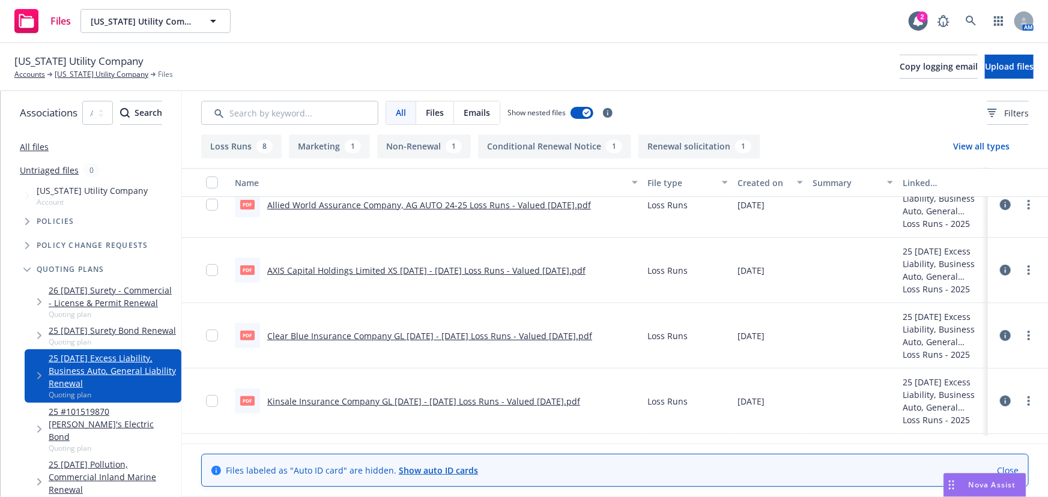
scroll to position [163, 0]
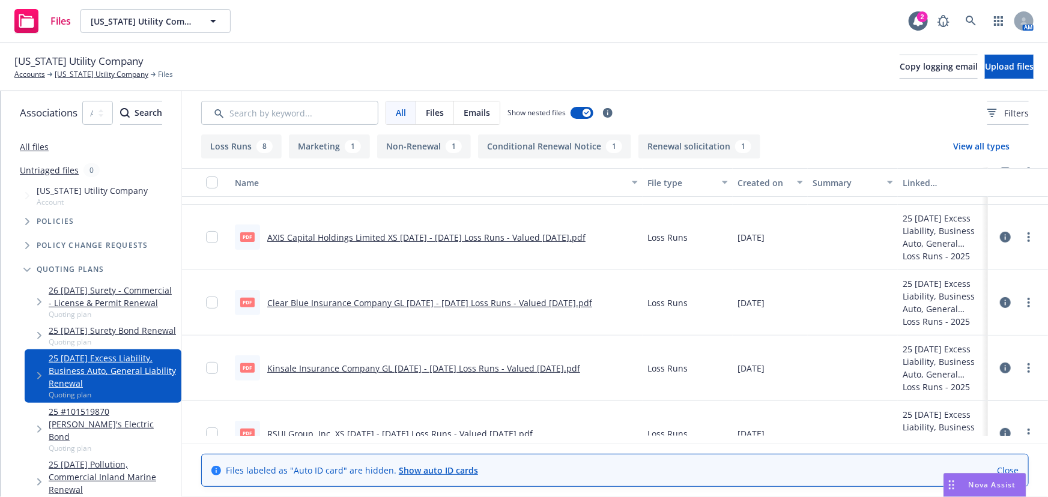
click at [387, 366] on link "Kinsale Insurance Company GL 2021 - 2022 Loss Runs - Valued 2025-08-16.pdf" at bounding box center [423, 368] width 313 height 11
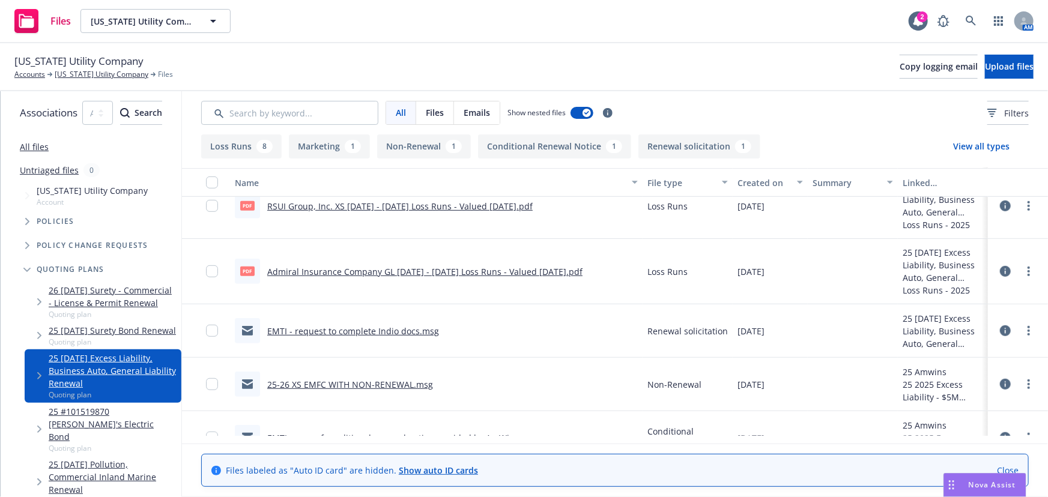
scroll to position [312, 0]
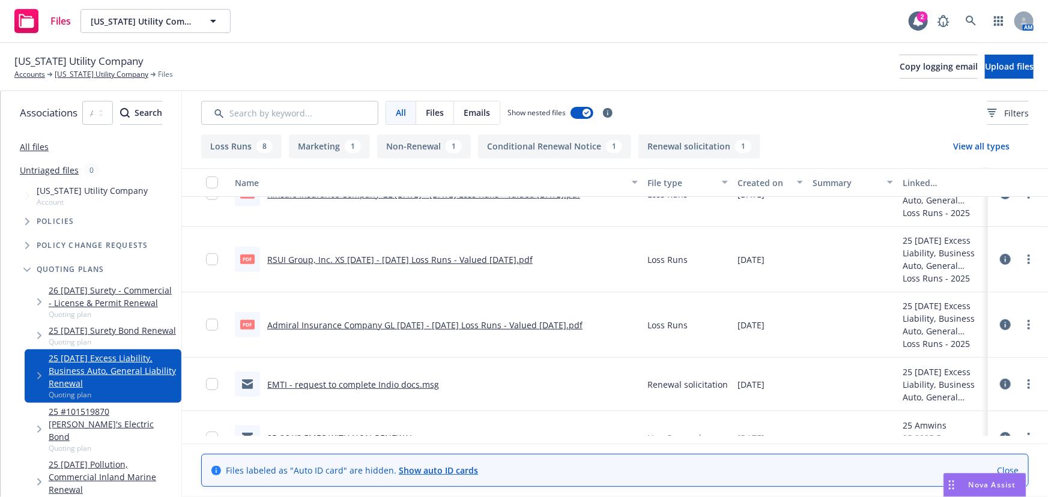
click at [504, 324] on link "Admiral Insurance Company GL 2023 - 2024 Loss Runs - Valued 2025-08-15.pdf" at bounding box center [424, 324] width 315 height 11
click at [417, 263] on link "RSUI Group, Inc. XS 2021 - 2024 Loss Runs - Valued 2025-08-15.pdf" at bounding box center [399, 259] width 265 height 11
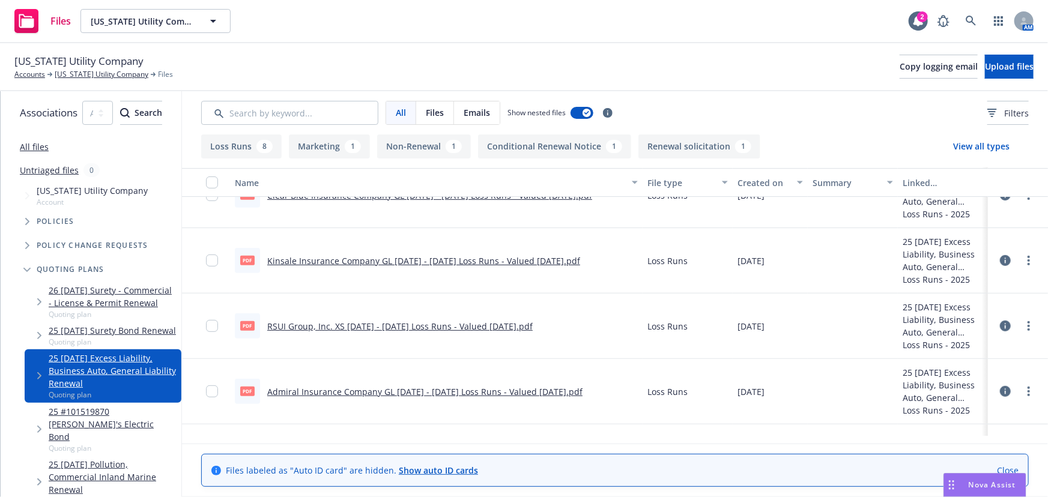
scroll to position [204, 0]
click at [471, 330] on link "Kinsale Insurance Company GL 2021 - 2022 Loss Runs - Valued 2025-08-16.pdf" at bounding box center [423, 327] width 313 height 11
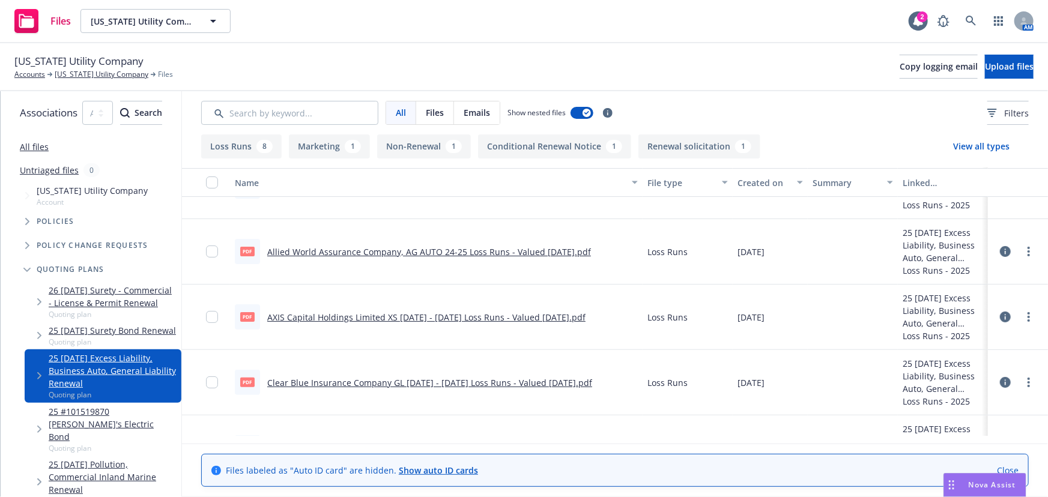
scroll to position [94, 0]
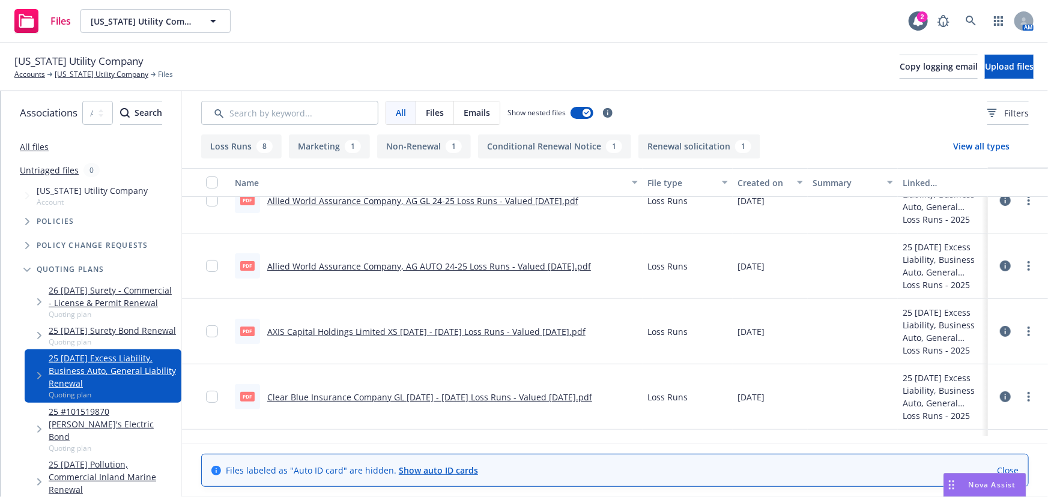
click at [450, 267] on link "Allied World Assurance Company, AG AUTO 24-25 Loss Runs - Valued 08-18-2025.pdf" at bounding box center [429, 266] width 324 height 11
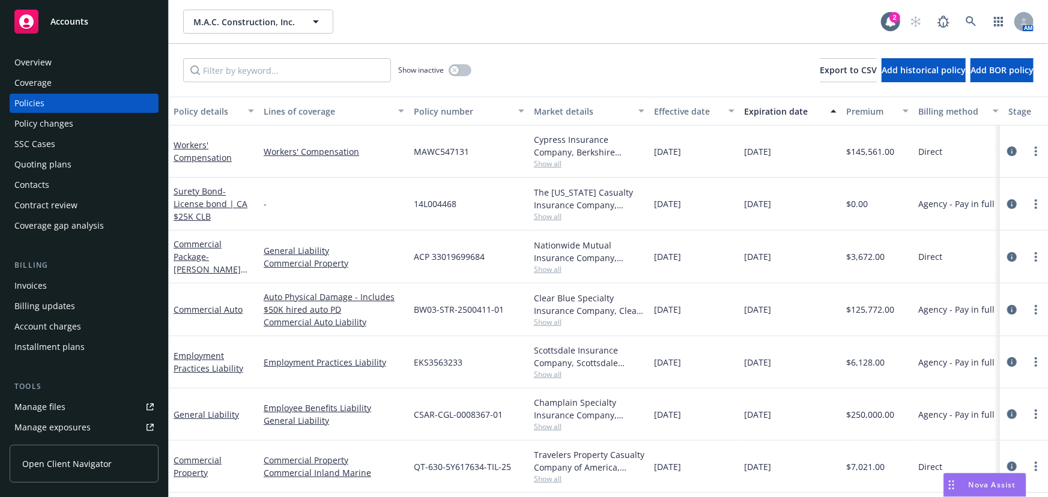
scroll to position [3, 0]
click at [90, 28] on div "Accounts" at bounding box center [83, 22] width 139 height 24
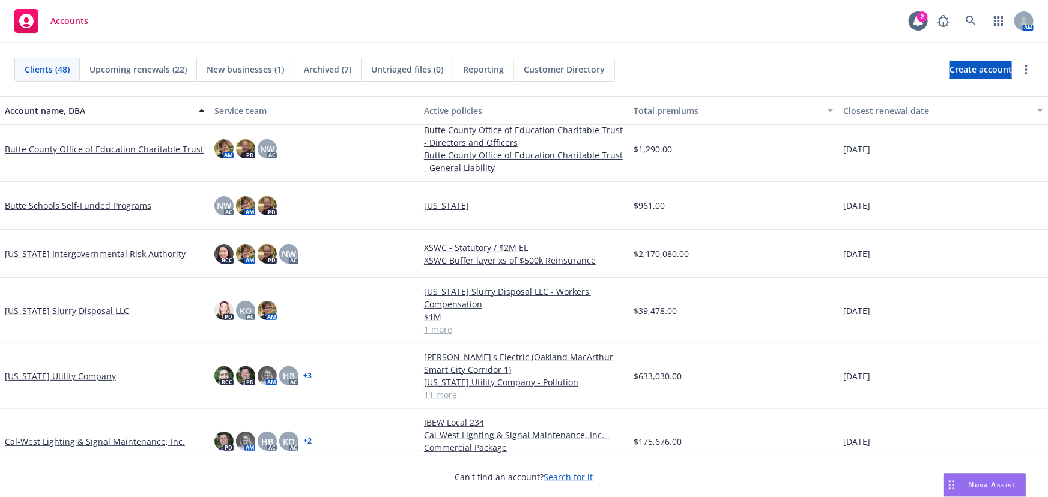
scroll to position [273, 0]
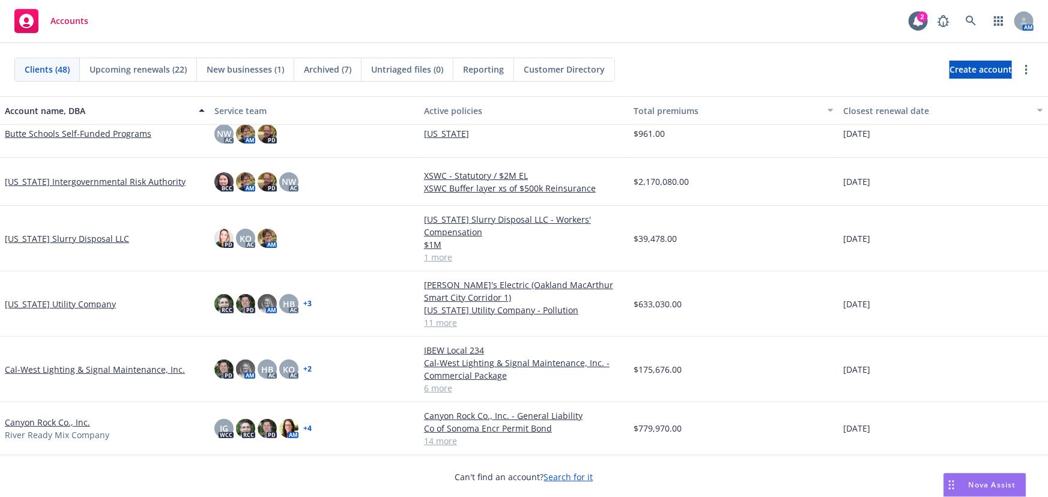
click at [108, 366] on link "Cal-West Lighting & Signal Maintenance, Inc." at bounding box center [95, 369] width 180 height 13
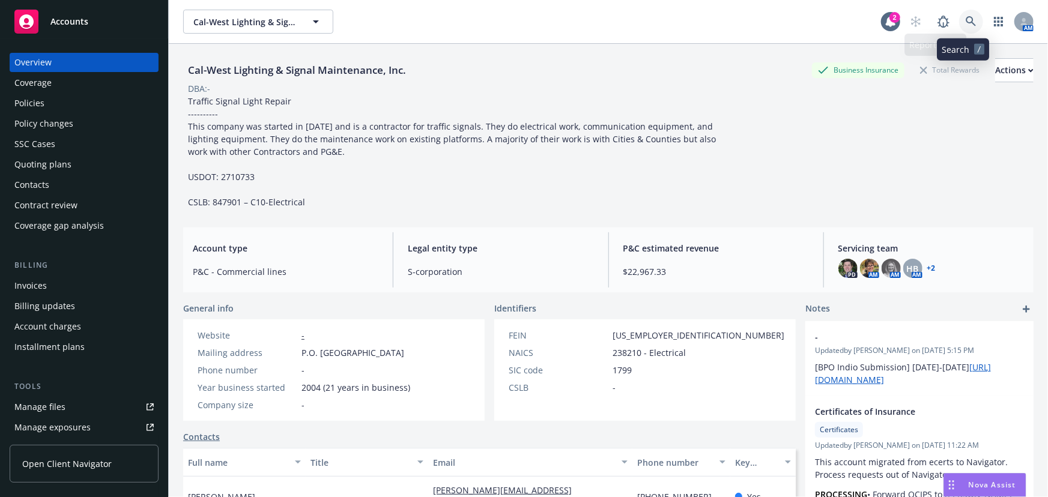
click at [966, 21] on icon at bounding box center [971, 21] width 10 height 10
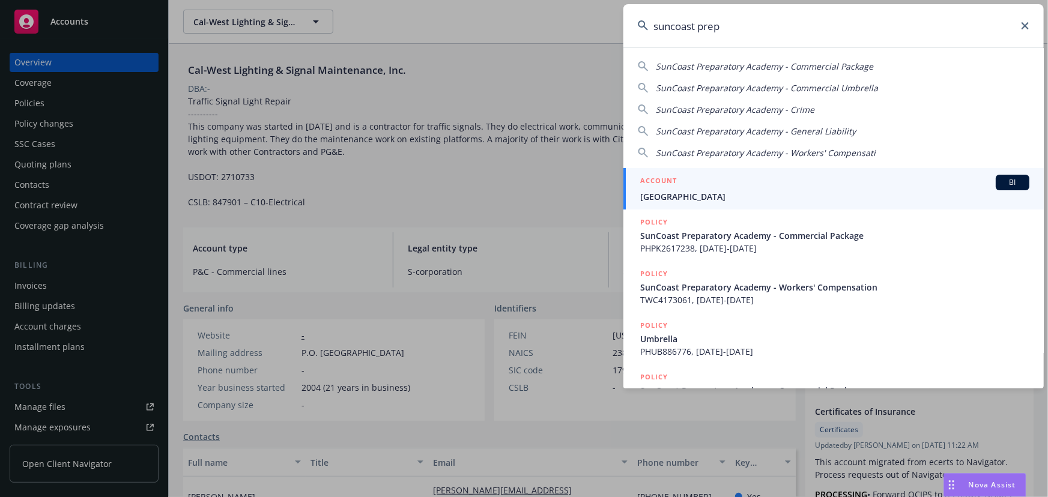
type input "suncoast prep"
click at [736, 199] on span "Suncoast Preparatory Academy" at bounding box center [834, 196] width 389 height 13
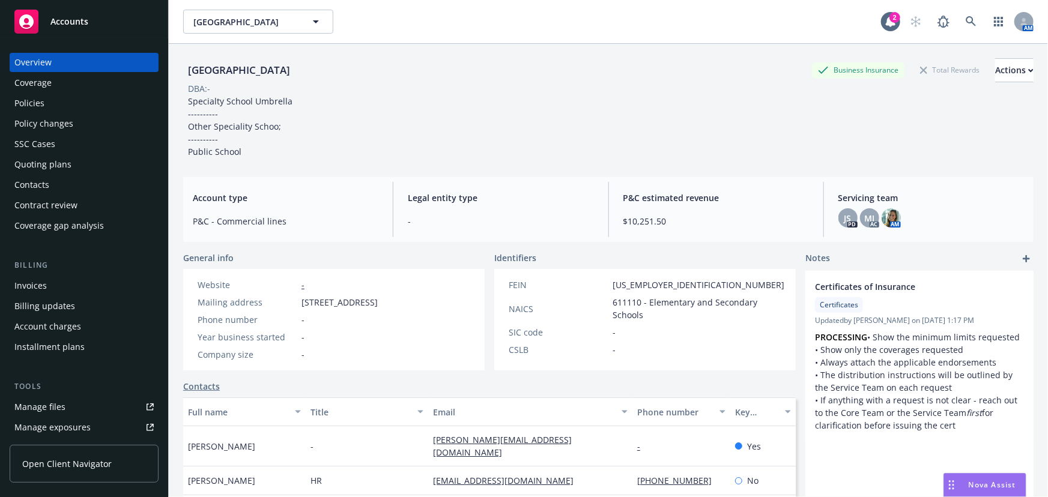
click at [106, 17] on div "Accounts" at bounding box center [83, 22] width 139 height 24
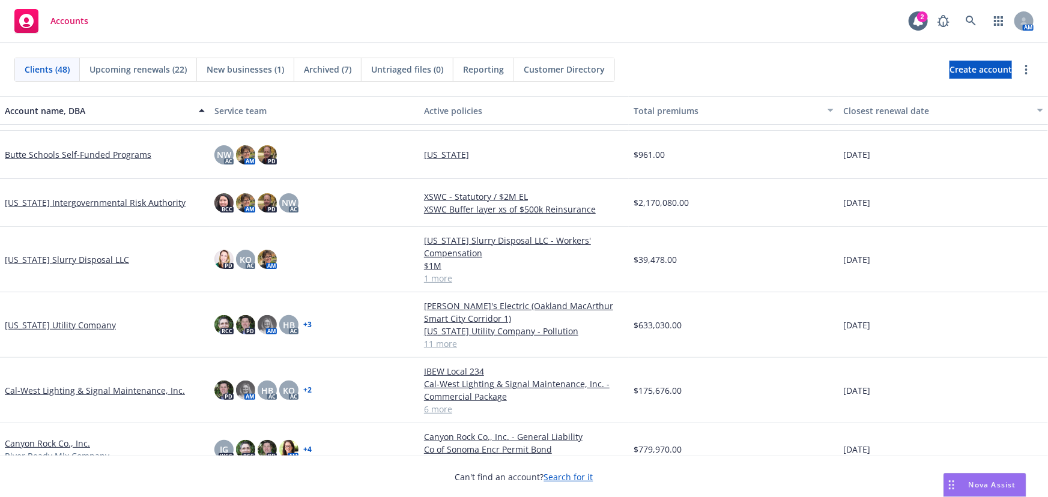
scroll to position [273, 0]
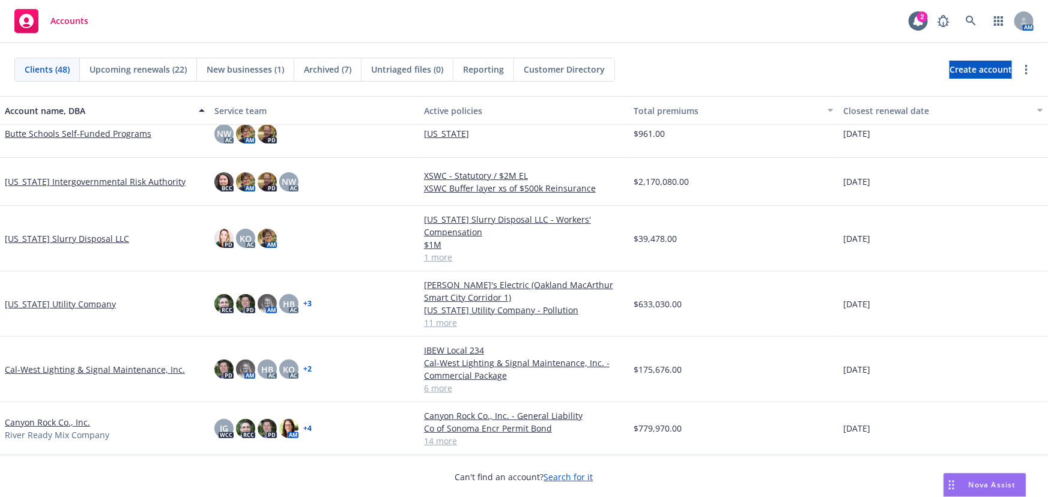
click at [103, 369] on link "Cal-West Lighting & Signal Maintenance, Inc." at bounding box center [95, 369] width 180 height 13
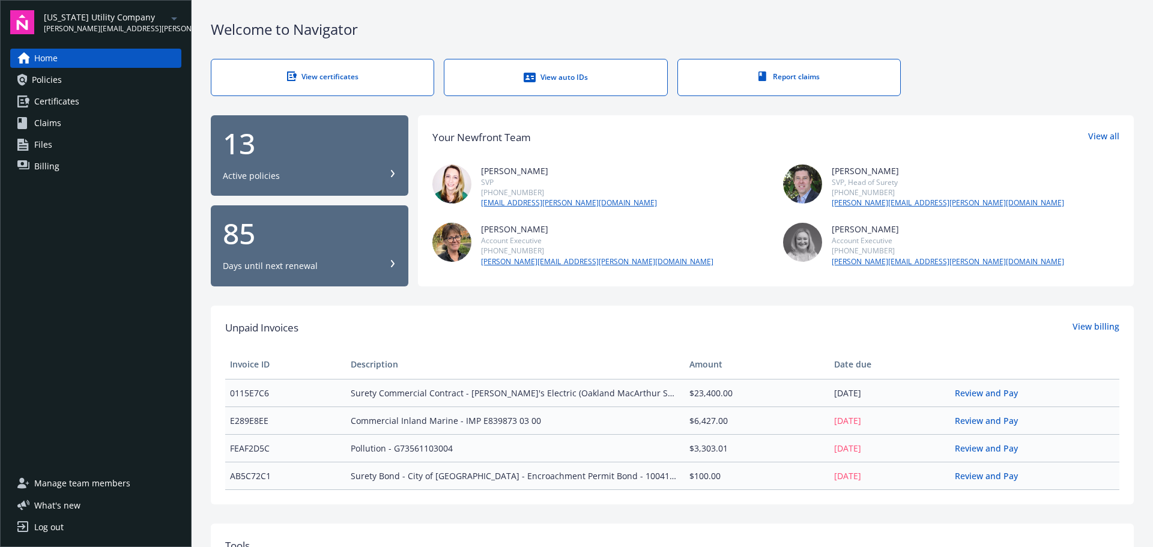
click at [62, 127] on link "Claims" at bounding box center [95, 122] width 171 height 19
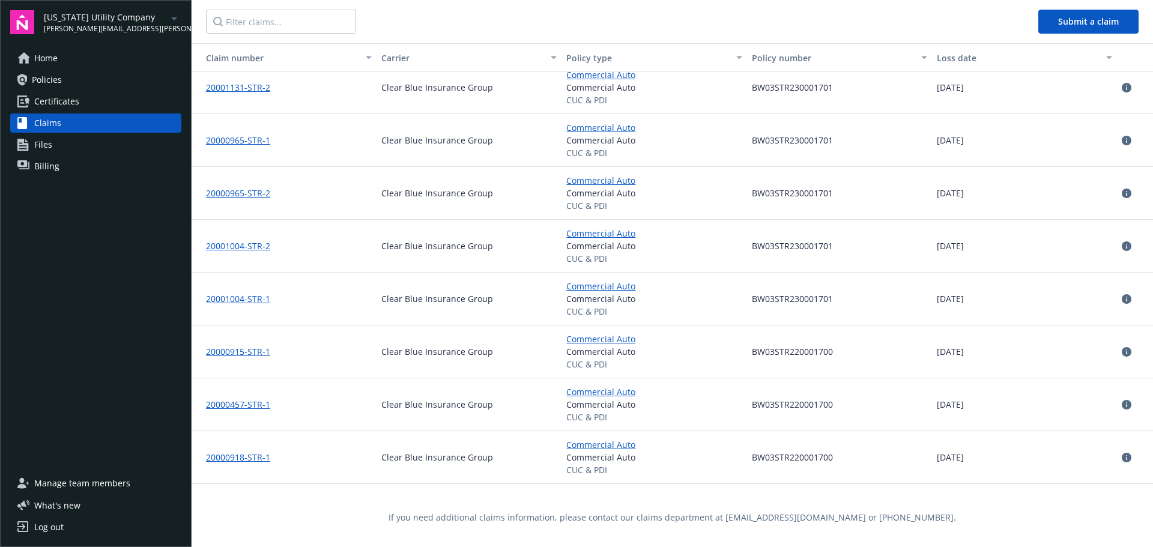
scroll to position [2110, 0]
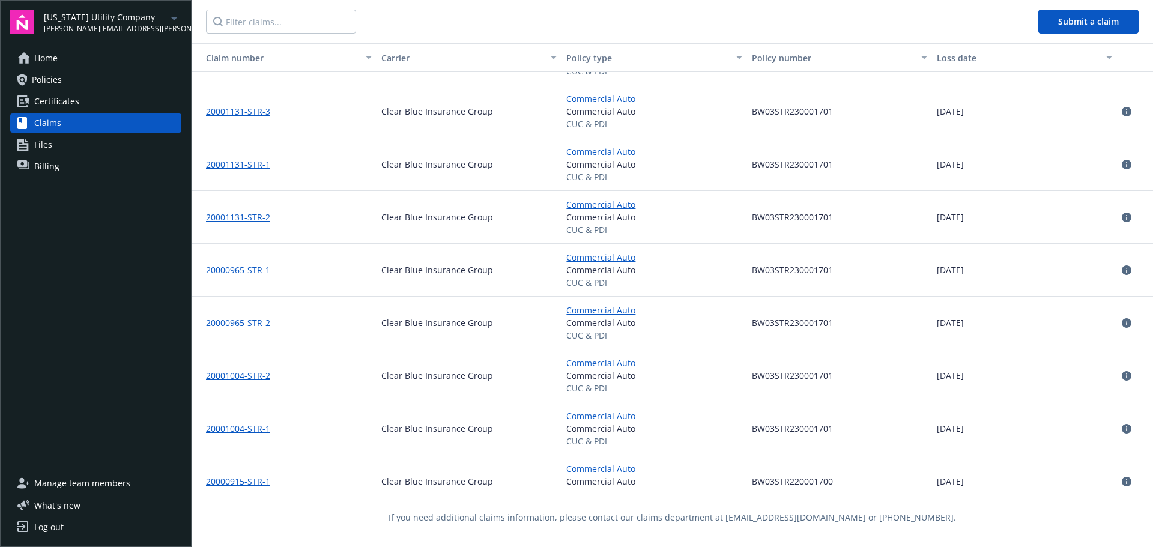
click at [37, 143] on span "Files" at bounding box center [43, 144] width 18 height 19
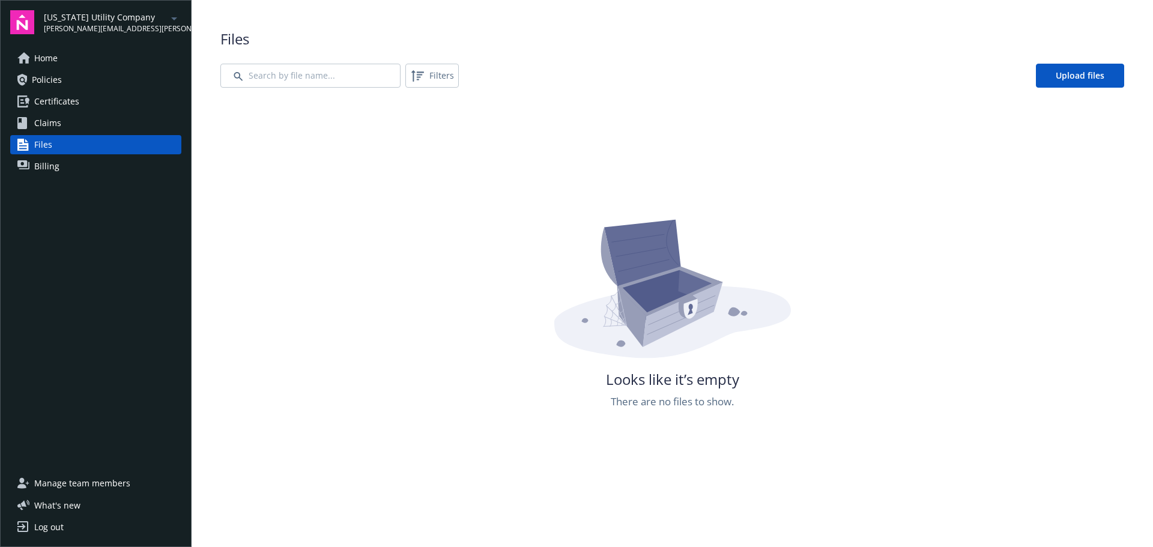
click at [46, 126] on span "Claims" at bounding box center [47, 122] width 27 height 19
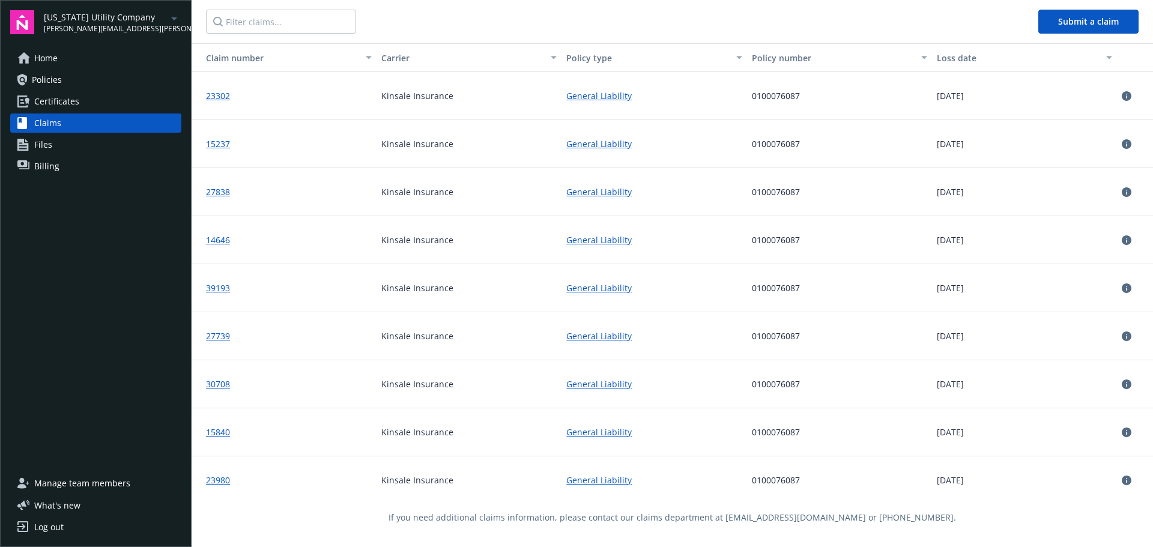
click at [608, 96] on link "General Liability" at bounding box center [598, 95] width 65 height 13
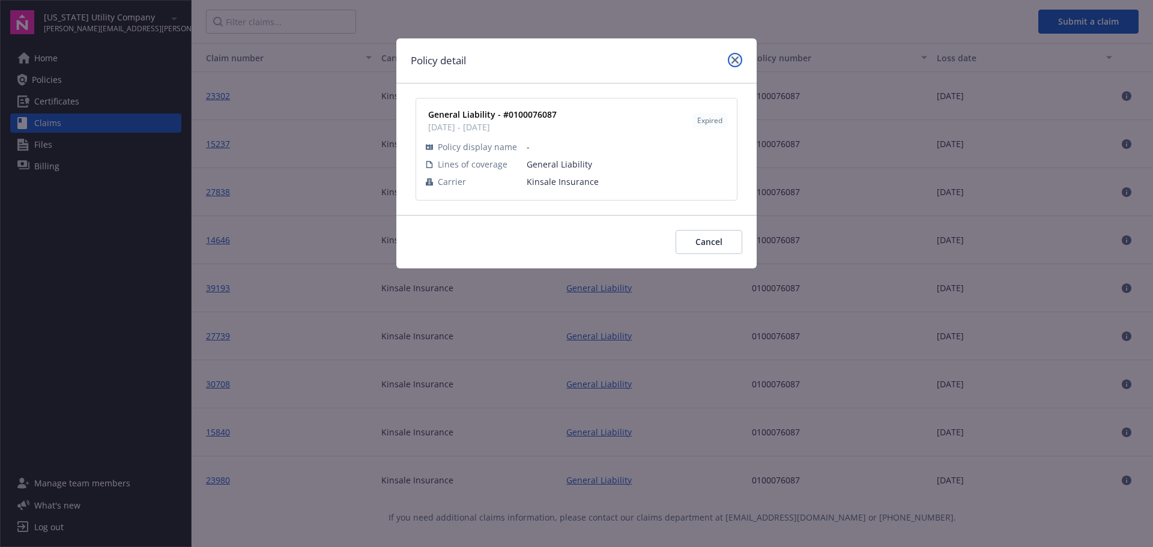
click at [737, 59] on icon "close" at bounding box center [734, 59] width 7 height 7
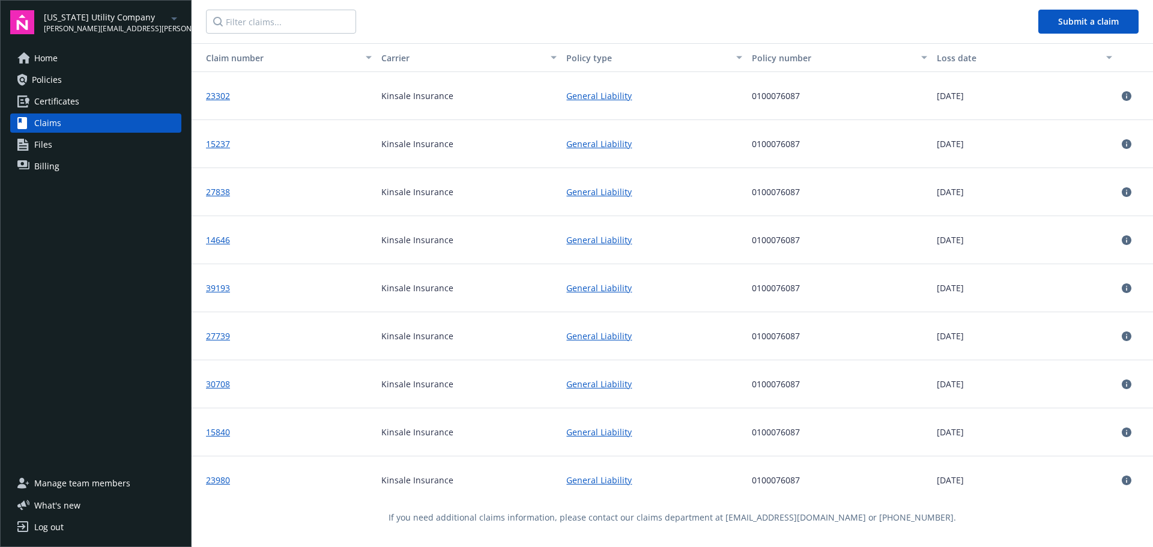
click at [216, 100] on link "23302" at bounding box center [218, 95] width 24 height 11
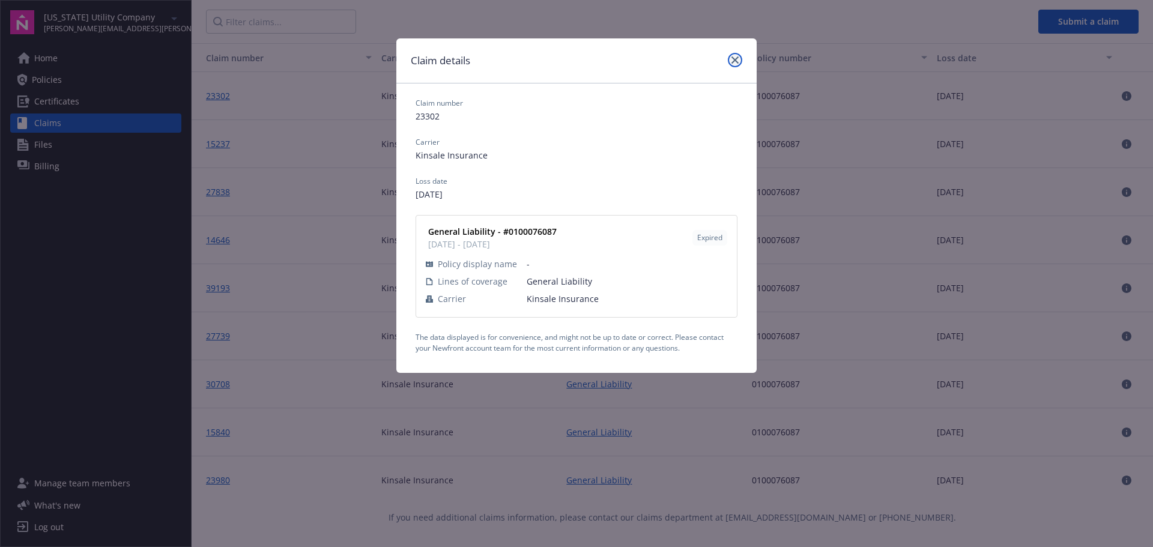
click at [740, 58] on link "close" at bounding box center [735, 60] width 14 height 14
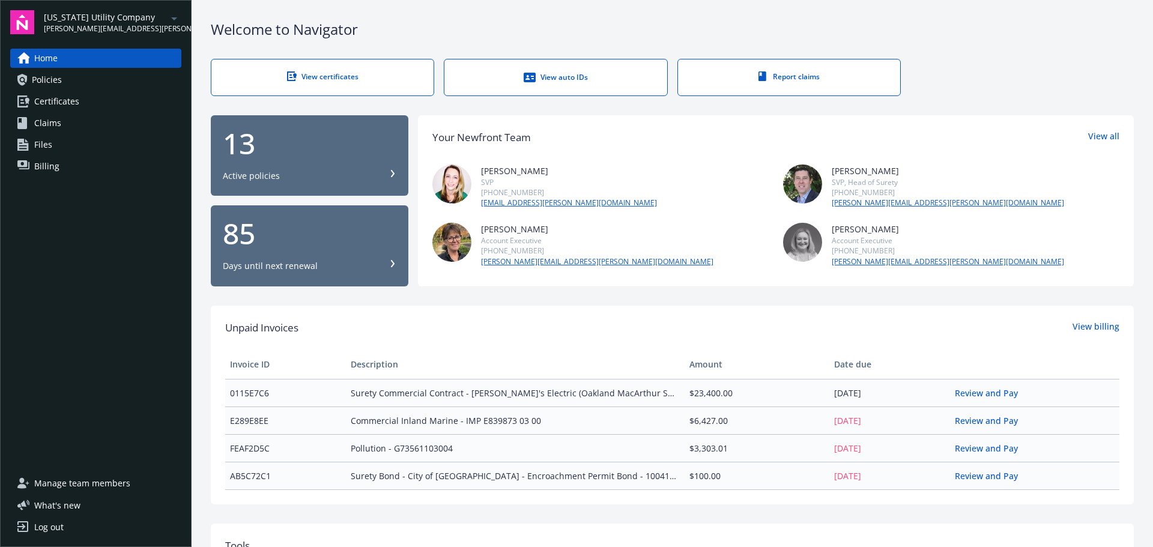
click at [55, 79] on span "Policies" at bounding box center [47, 79] width 30 height 19
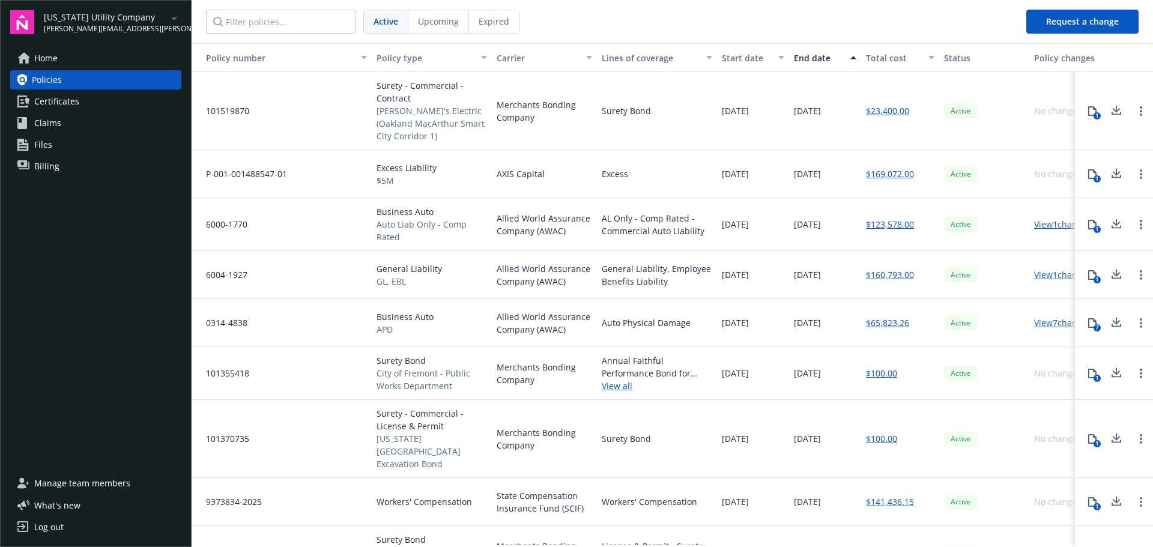
drag, startPoint x: 686, startPoint y: 256, endPoint x: 700, endPoint y: 262, distance: 15.1
click at [686, 256] on div "General Liability, Employee Benefits Liability" at bounding box center [657, 275] width 120 height 48
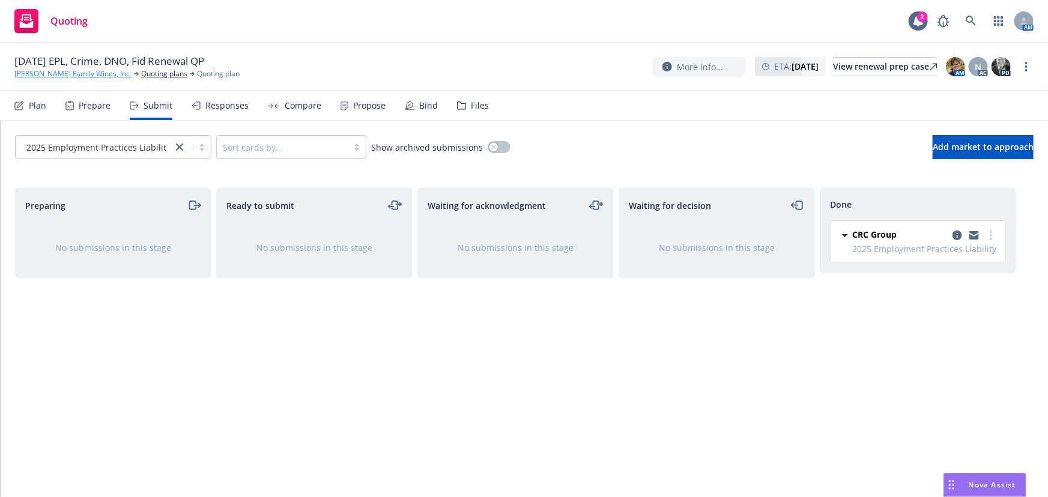
click at [29, 73] on link "[PERSON_NAME] Family Wines, Inc." at bounding box center [72, 73] width 117 height 11
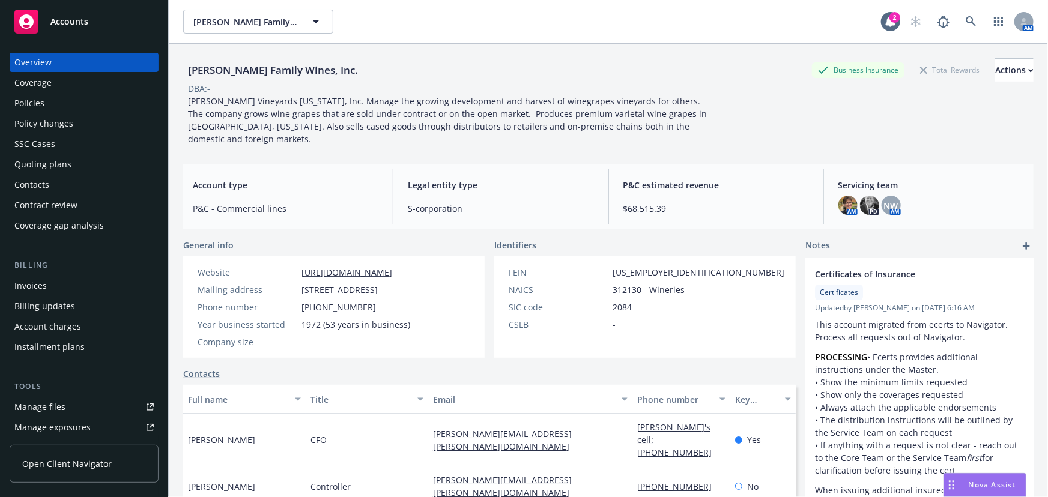
click at [79, 30] on div "Accounts" at bounding box center [83, 22] width 139 height 24
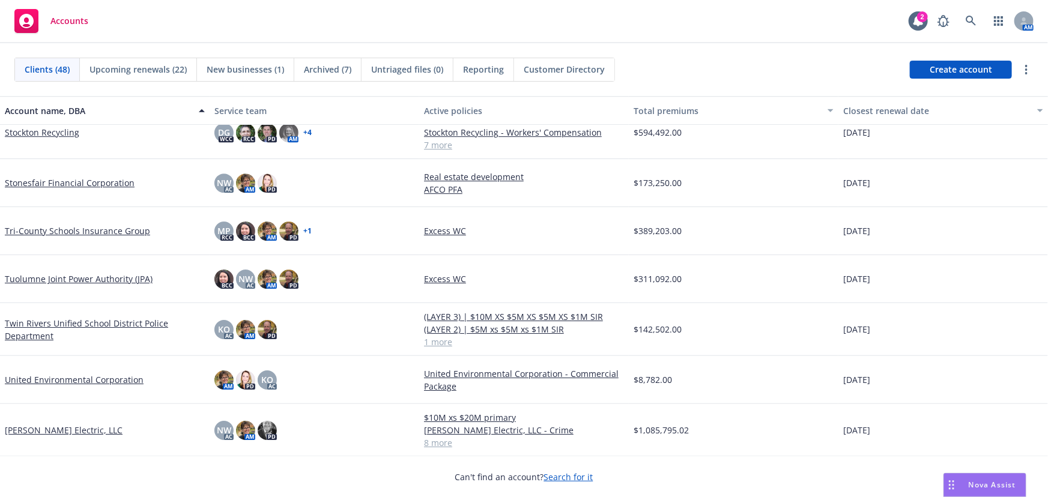
scroll to position [1989, 0]
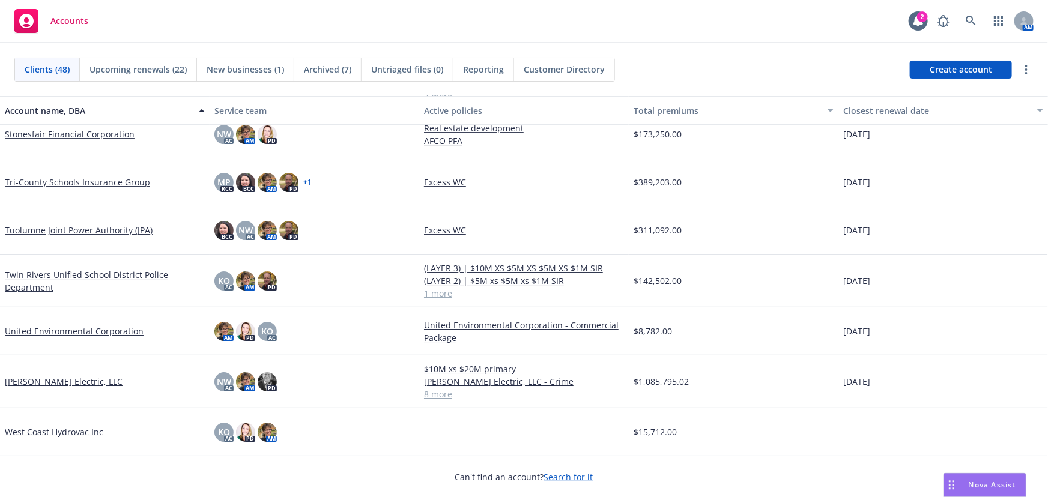
click at [39, 381] on link "W. Bradley Electric, LLC" at bounding box center [64, 381] width 118 height 13
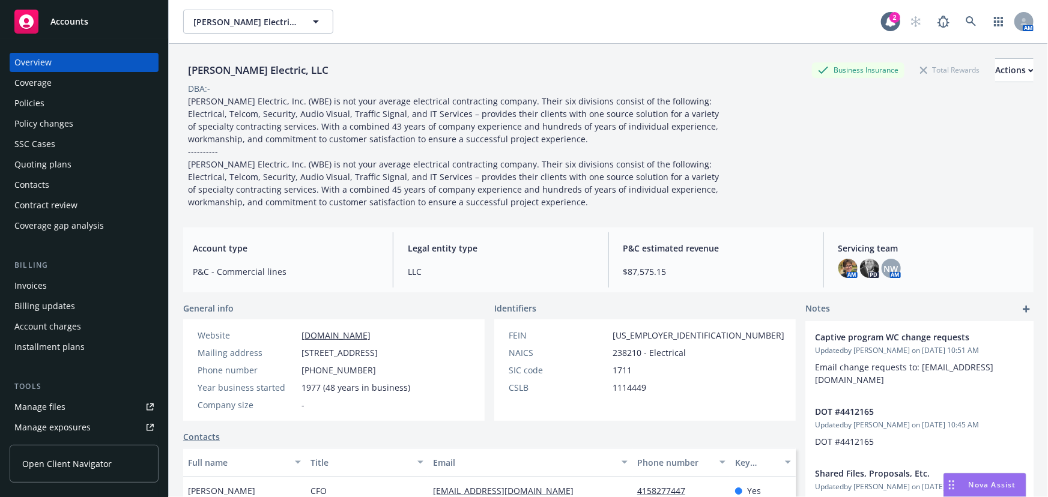
click at [35, 104] on div "Policies" at bounding box center [29, 103] width 30 height 19
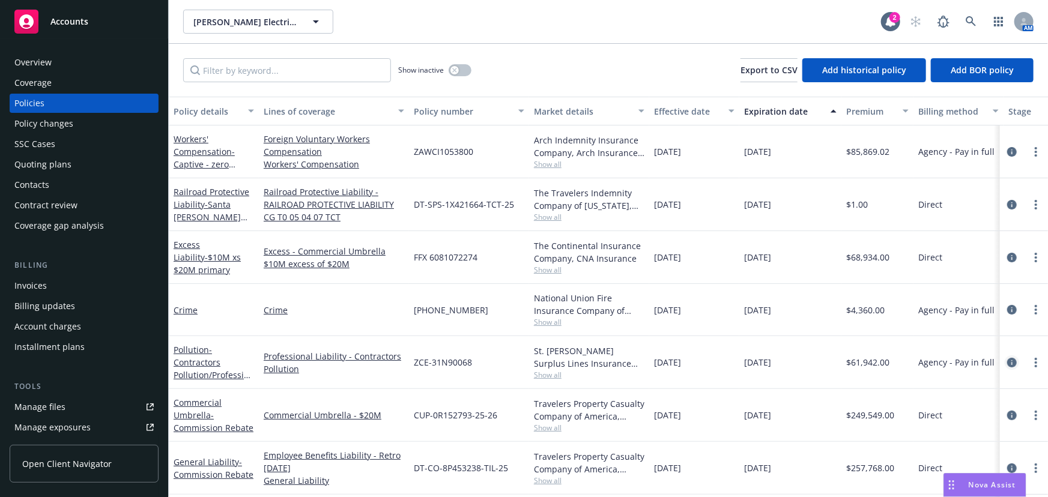
click at [1007, 361] on icon "circleInformation" at bounding box center [1012, 363] width 10 height 10
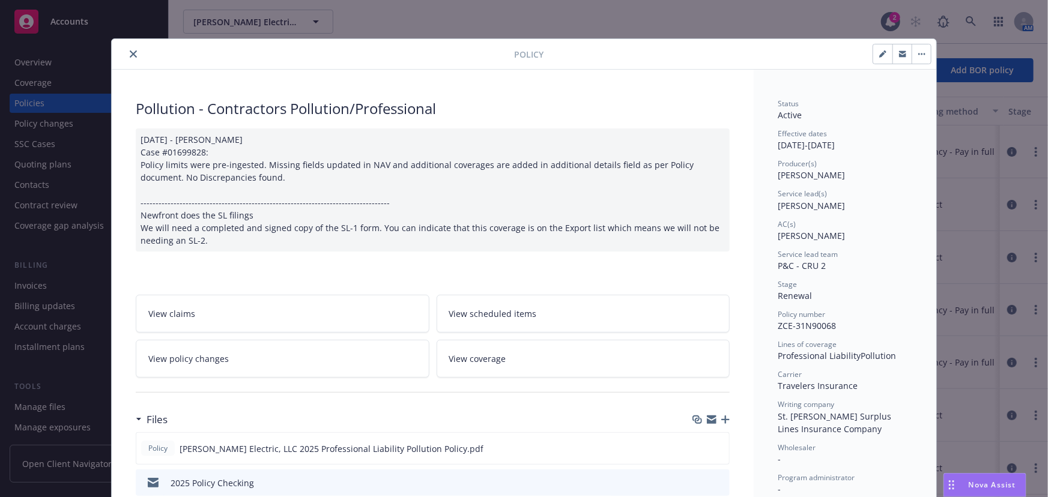
click at [471, 359] on span "View coverage" at bounding box center [477, 358] width 57 height 13
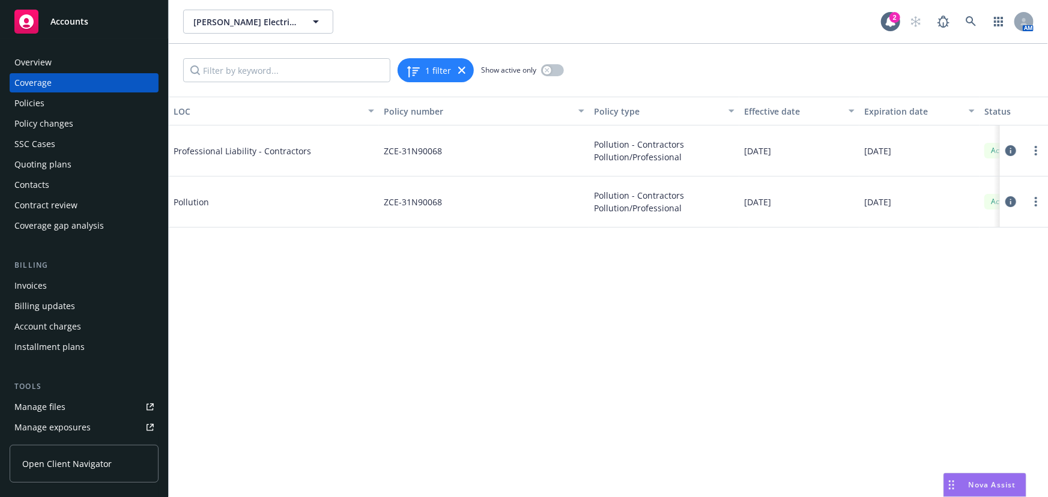
click at [1011, 151] on icon at bounding box center [1010, 150] width 11 height 11
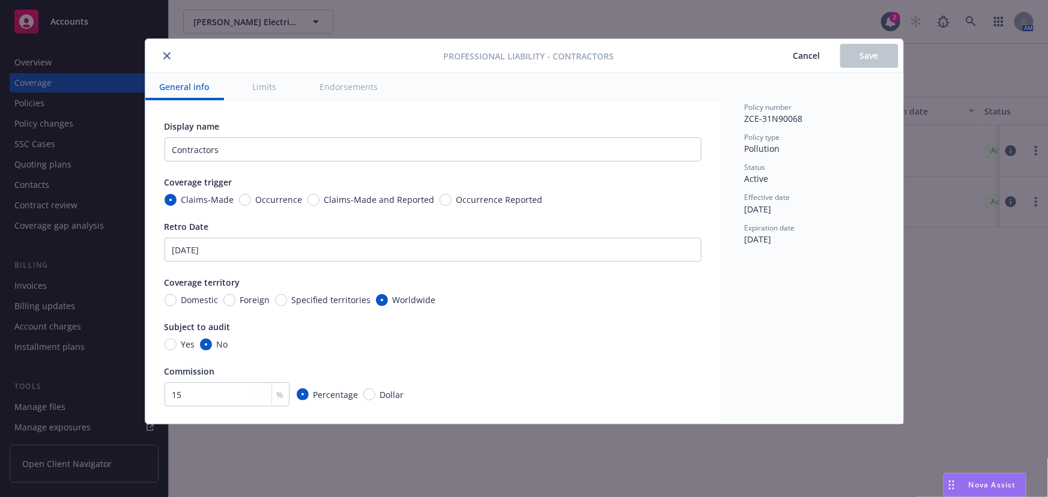
scroll to position [218, 0]
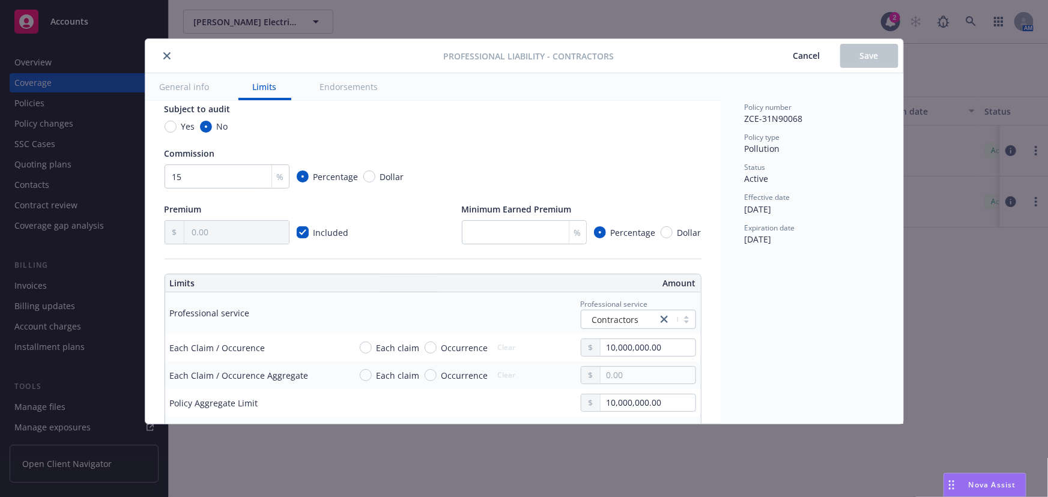
click at [171, 58] on button "close" at bounding box center [167, 56] width 14 height 14
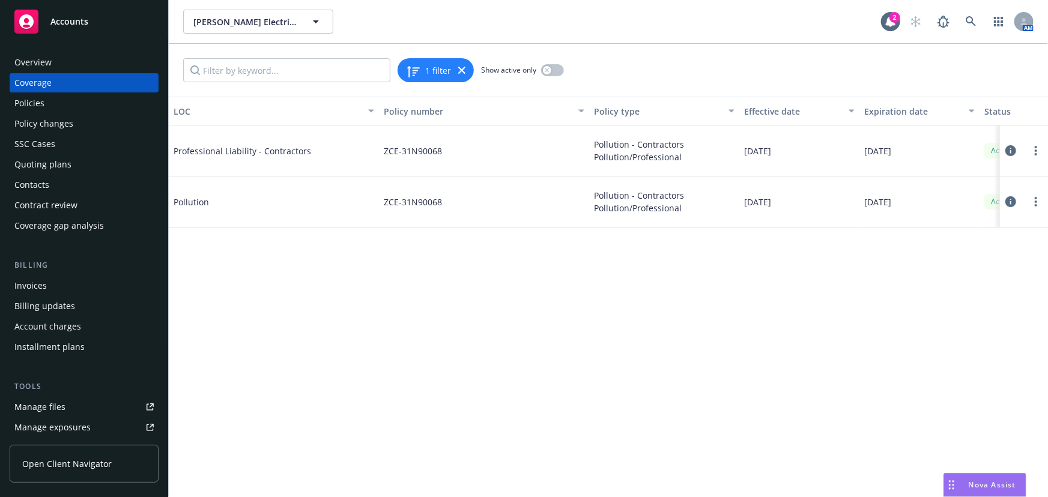
click at [1010, 203] on icon at bounding box center [1010, 201] width 11 height 11
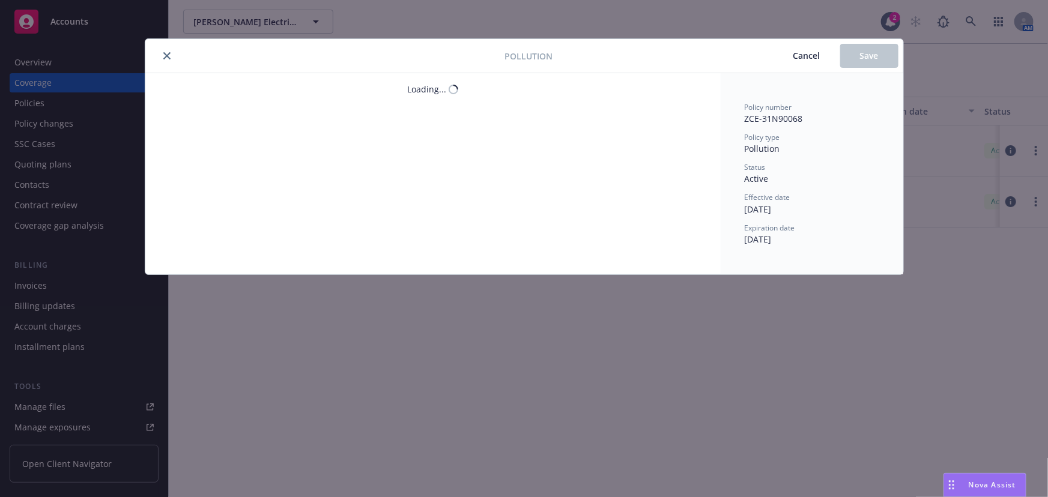
type textarea "x"
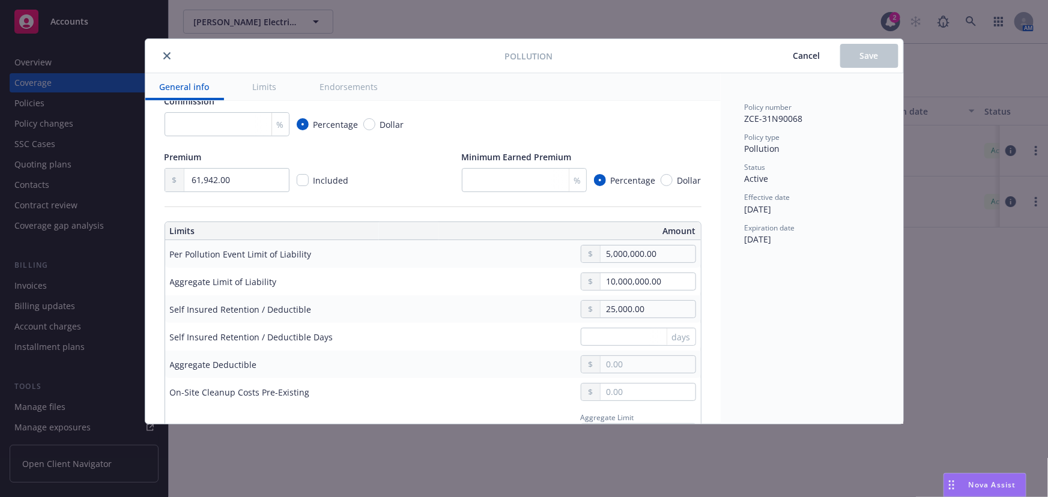
scroll to position [273, 0]
click at [164, 59] on icon "close" at bounding box center [166, 55] width 7 height 7
